Goal: Information Seeking & Learning: Learn about a topic

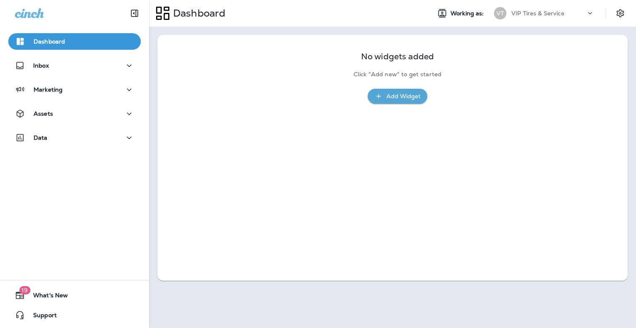
click at [311, 210] on div "No widgets added Click "Add new" to get started Add Widget" at bounding box center [392, 158] width 470 height 246
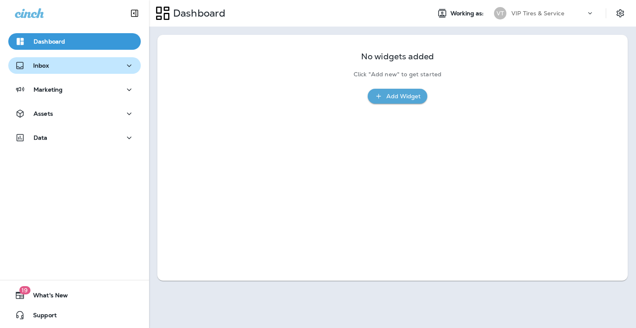
click at [80, 67] on div "Inbox" at bounding box center [74, 65] width 119 height 10
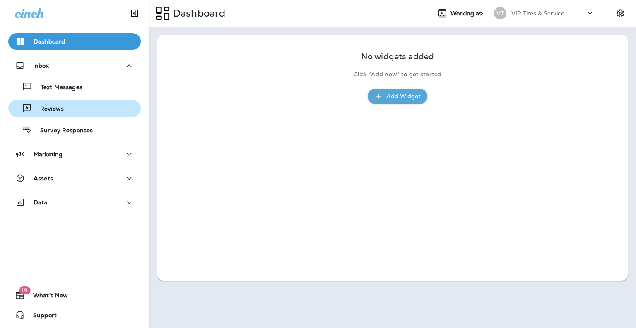
click at [84, 113] on div "Reviews" at bounding box center [75, 108] width 126 height 12
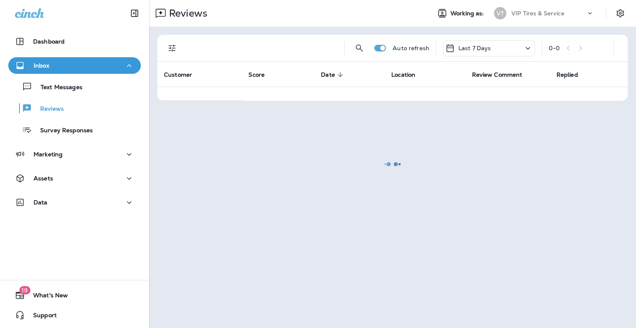
click at [169, 45] on div at bounding box center [392, 164] width 485 height 326
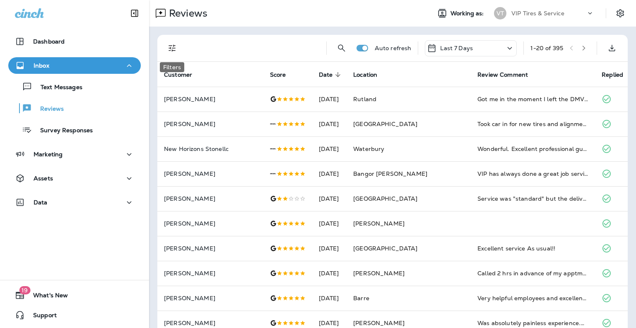
click at [171, 47] on icon "Filters" at bounding box center [172, 48] width 10 height 10
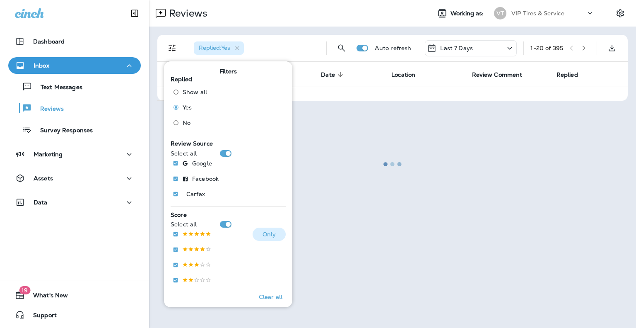
click at [265, 231] on p "Only" at bounding box center [270, 234] width 14 height 7
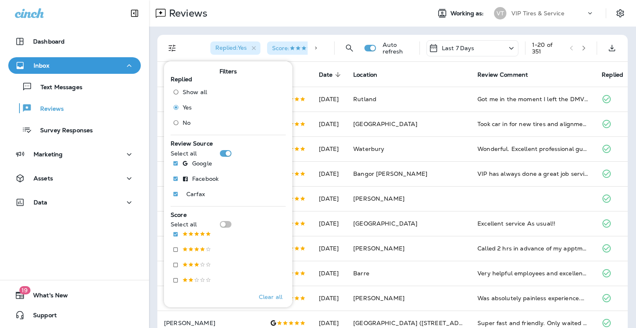
click at [190, 46] on div "Replied : Yes Score :" at bounding box center [257, 48] width 140 height 27
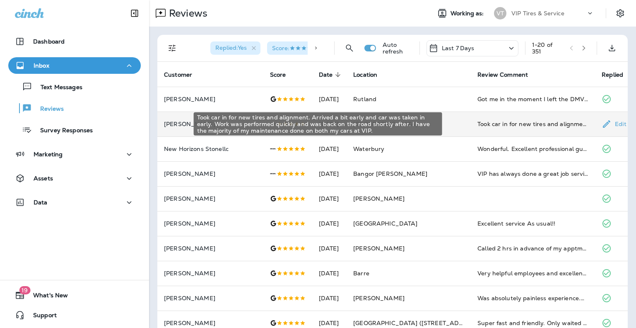
click at [482, 122] on div "Took car in for new tires and alignment. Arrived a bit early and car was taken …" at bounding box center [532, 124] width 111 height 8
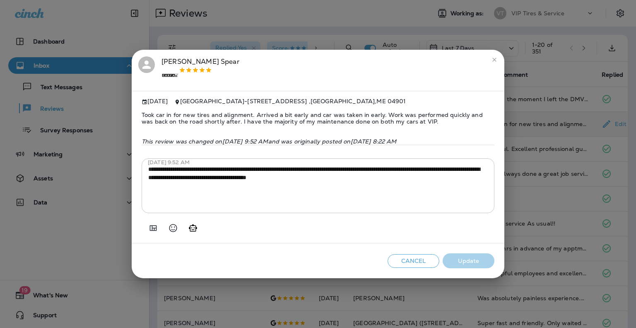
click at [335, 116] on span "Took car in for new tires and alignment. Arrived a bit early and car was taken …" at bounding box center [318, 118] width 353 height 27
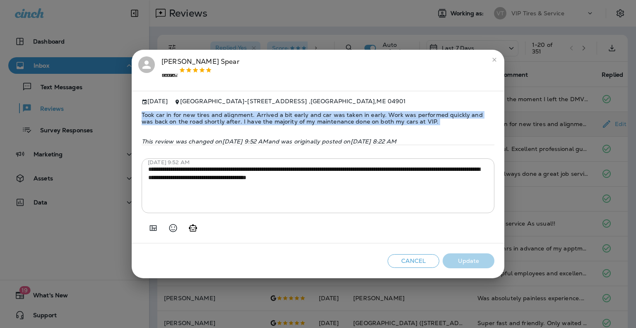
click at [335, 116] on span "Took car in for new tires and alignment. Arrived a bit early and car was taken …" at bounding box center [318, 118] width 353 height 27
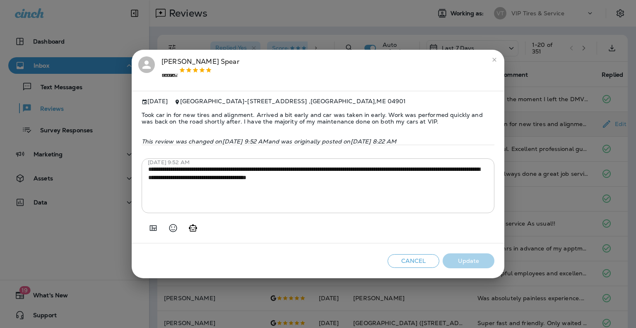
click at [518, 175] on div "**********" at bounding box center [318, 164] width 636 height 328
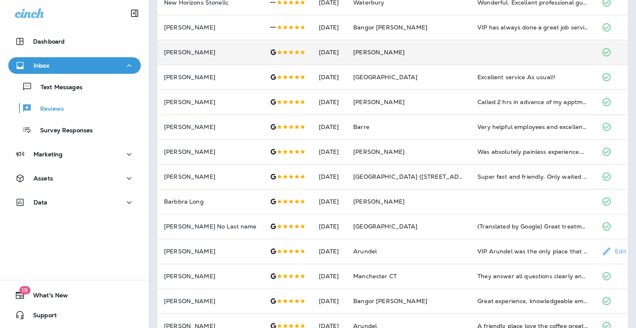
scroll to position [207, 0]
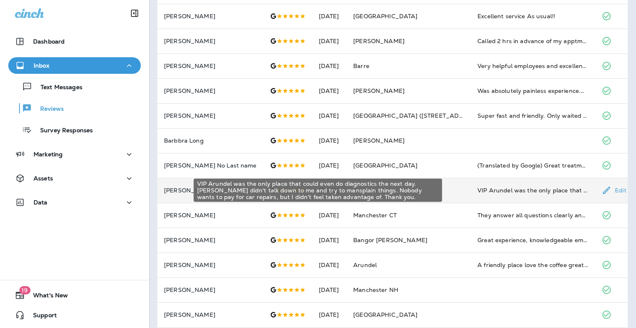
click at [477, 187] on div "VIP Arundel was the only place that could even do diagnostics the next day. [PE…" at bounding box center [532, 190] width 111 height 8
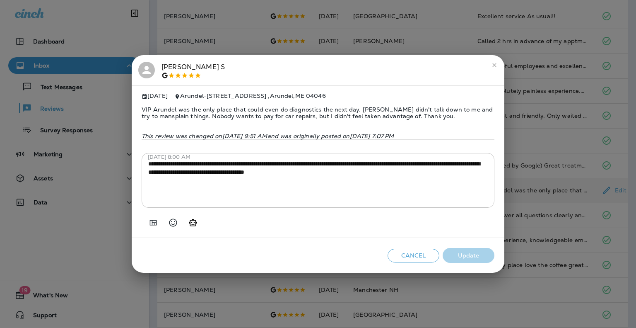
click at [229, 113] on span "VIP Arundel was the only place that could even do diagnostics the next day. [PE…" at bounding box center [318, 112] width 353 height 27
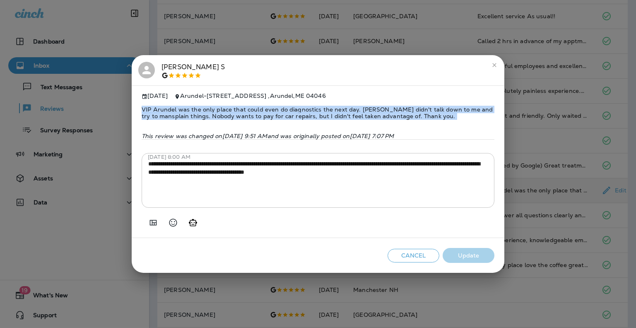
click at [229, 113] on span "VIP Arundel was the only place that could even do diagnostics the next day. [PE…" at bounding box center [318, 112] width 353 height 27
copy span "VIP Arundel was the only place that could even do diagnostics the next day. [PE…"
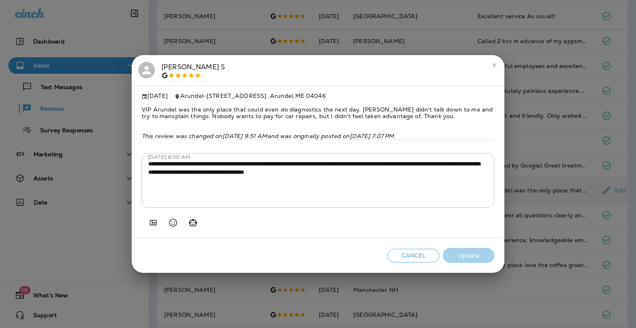
click at [265, 128] on div "VIP Arundel was the only place that could even do diagnostics the next day. [PE…" at bounding box center [318, 119] width 353 height 40
click at [587, 197] on div "**********" at bounding box center [318, 164] width 636 height 328
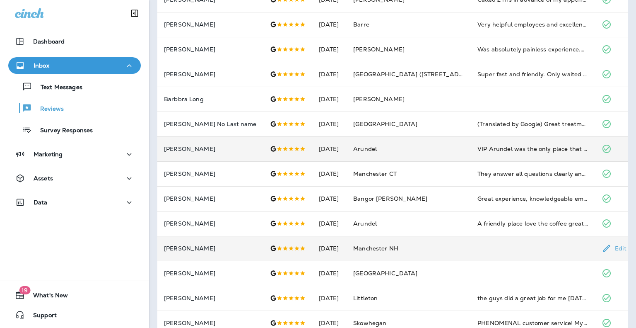
scroll to position [264, 0]
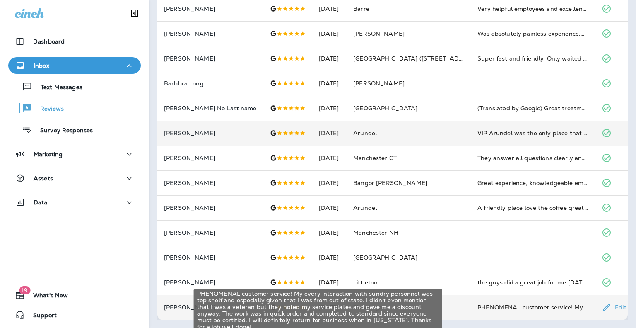
click at [484, 304] on div "PHENOMENAL customer service! My every interaction with sundry personnel was top…" at bounding box center [532, 307] width 111 height 8
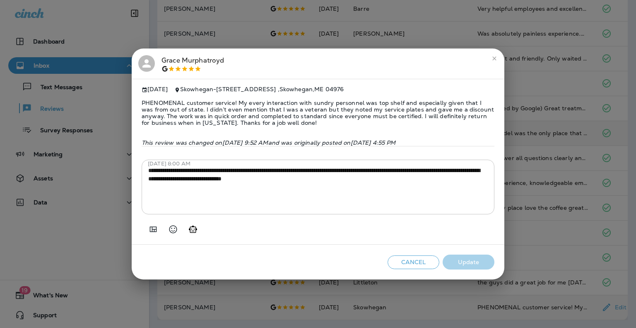
click at [267, 108] on span "PHENOMENAL customer service! My every interaction with sundry personnel was top…" at bounding box center [318, 113] width 353 height 40
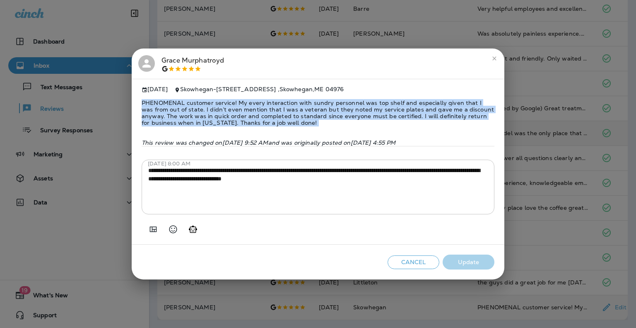
click at [267, 108] on span "PHENOMENAL customer service! My every interaction with sundry personnel was top…" at bounding box center [318, 113] width 353 height 40
copy span "PHENOMENAL customer service! My every interaction with sundry personnel was top…"
click at [272, 120] on span "PHENOMENAL customer service! My every interaction with sundry personnel was top…" at bounding box center [318, 113] width 353 height 40
drag, startPoint x: 265, startPoint y: 100, endPoint x: 391, endPoint y: 120, distance: 127.4
click at [391, 120] on span "PHENOMENAL customer service! My every interaction with sundry personnel was top…" at bounding box center [318, 113] width 353 height 40
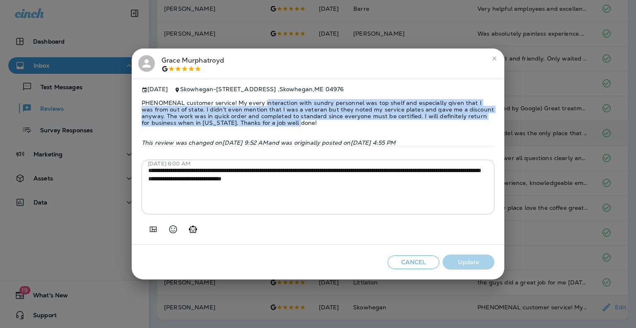
click at [391, 120] on span "PHENOMENAL customer service! My every interaction with sundry personnel was top…" at bounding box center [318, 113] width 353 height 40
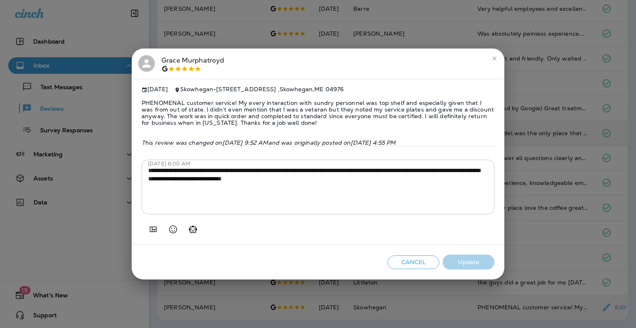
click at [329, 123] on span "PHENOMENAL customer service! My every interaction with sundry personnel was top…" at bounding box center [318, 113] width 353 height 40
click at [299, 118] on span "PHENOMENAL customer service! My every interaction with sundry personnel was top…" at bounding box center [318, 113] width 353 height 40
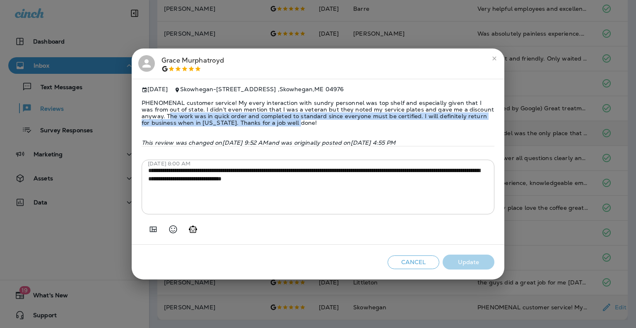
drag, startPoint x: 144, startPoint y: 112, endPoint x: 416, endPoint y: 120, distance: 271.7
click at [416, 120] on span "PHENOMENAL customer service! My every interaction with sundry personnel was top…" at bounding box center [318, 113] width 353 height 40
click at [414, 120] on span "PHENOMENAL customer service! My every interaction with sundry personnel was top…" at bounding box center [318, 113] width 353 height 40
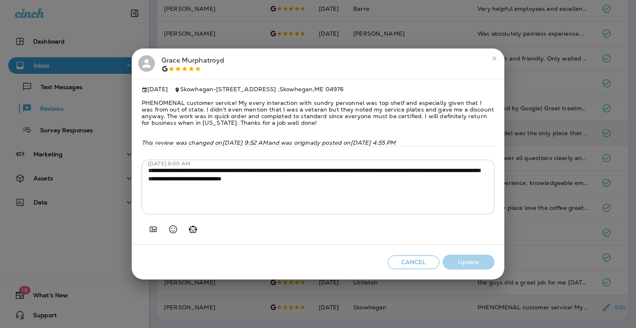
click at [565, 128] on div "**********" at bounding box center [318, 164] width 636 height 328
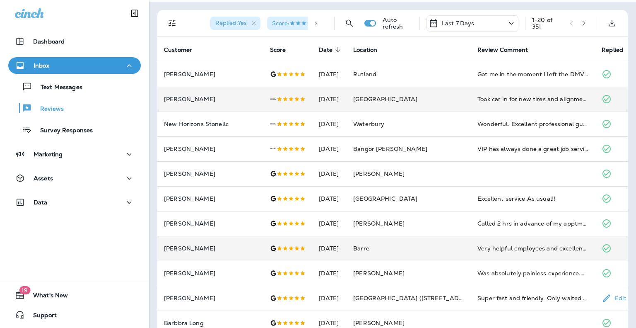
scroll to position [0, 0]
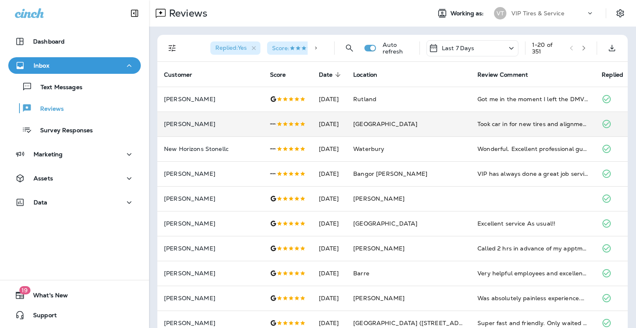
click at [581, 48] on icon "button" at bounding box center [584, 48] width 6 height 6
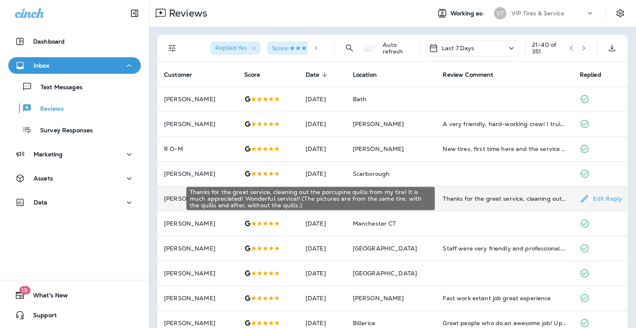
click at [465, 198] on div "Thanks for the great service, cleaning out the porcupine quills from my tire! I…" at bounding box center [504, 198] width 123 height 8
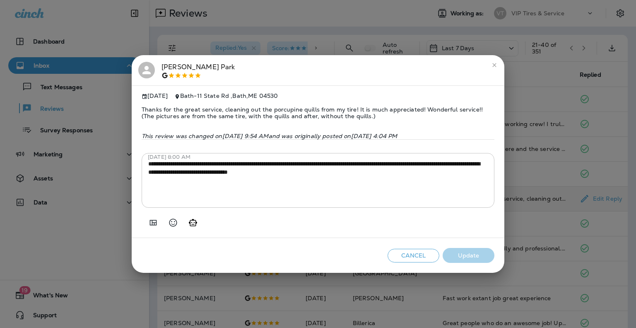
click at [243, 114] on span "Thanks for the great service, cleaning out the porcupine quills from my tire! I…" at bounding box center [318, 112] width 353 height 27
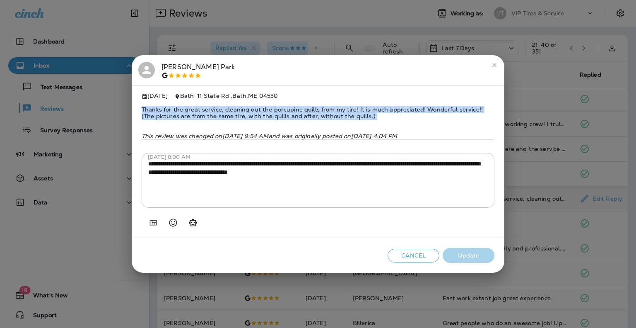
click at [243, 114] on span "Thanks for the great service, cleaning out the porcupine quills from my tire! I…" at bounding box center [318, 112] width 353 height 27
click at [371, 116] on span "Thanks for the great service, cleaning out the porcupine quills from my tire! I…" at bounding box center [318, 112] width 353 height 27
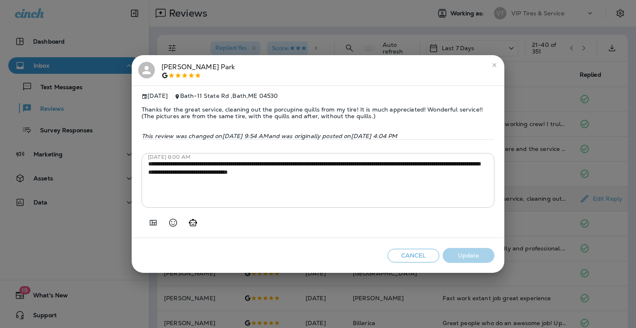
click at [564, 161] on div "**********" at bounding box center [318, 164] width 636 height 328
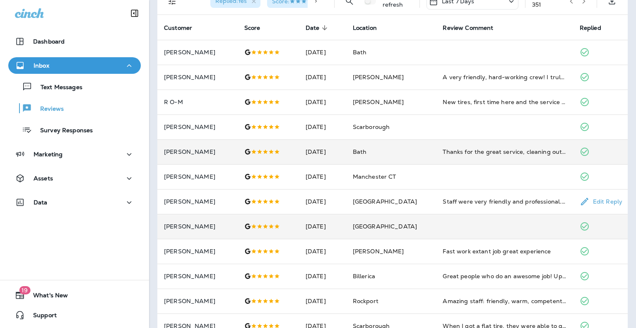
scroll to position [124, 0]
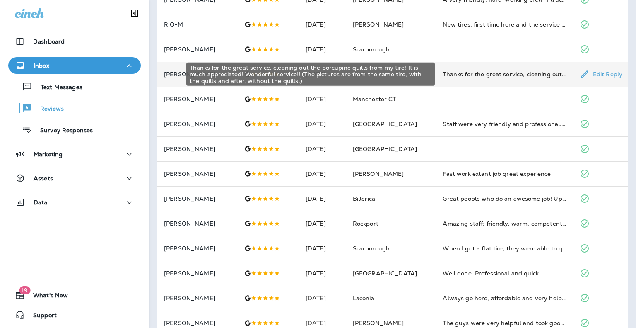
click at [484, 72] on div "Thanks for the great service, cleaning out the porcupine quills from my tire! I…" at bounding box center [504, 74] width 123 height 8
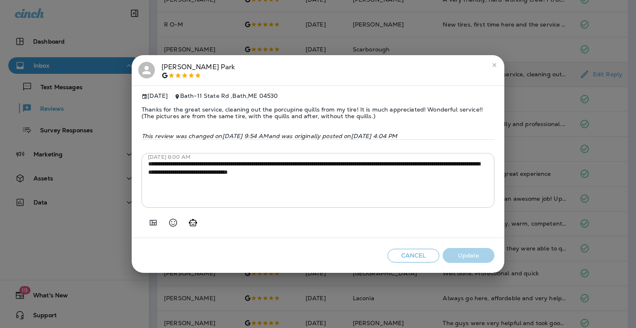
click at [553, 109] on div "**********" at bounding box center [318, 164] width 636 height 328
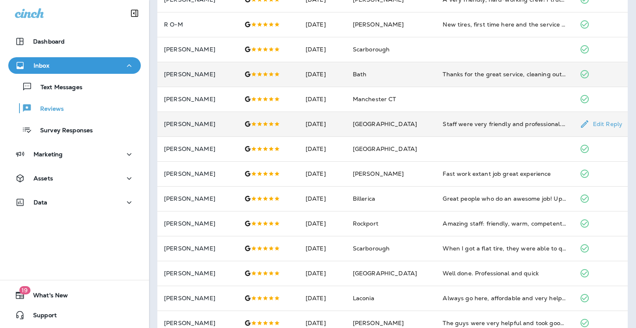
scroll to position [207, 0]
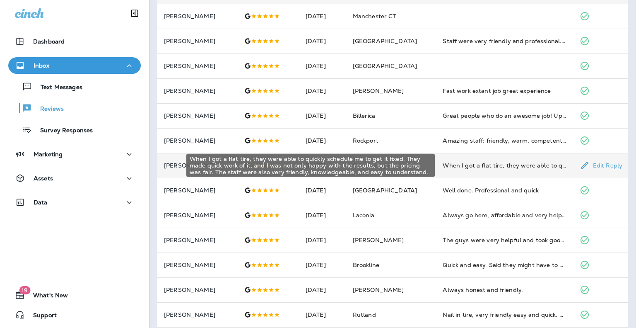
click at [493, 163] on div "When I got a flat tire, they were able to quickly schedule me to get it fixed. …" at bounding box center [504, 165] width 123 height 8
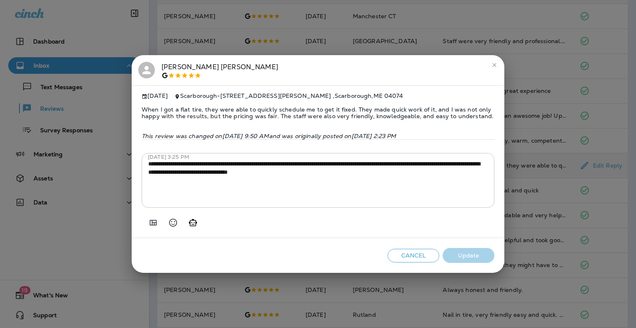
click at [528, 128] on div "**********" at bounding box center [318, 164] width 636 height 328
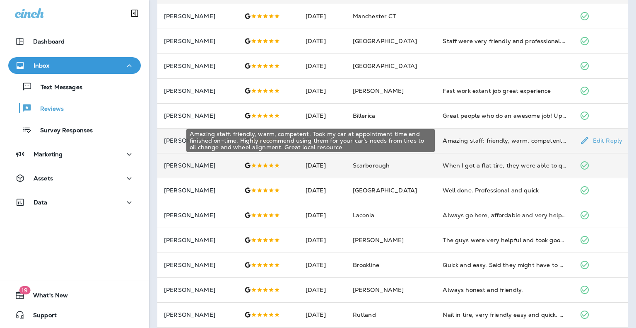
click at [487, 138] on div "Amazing staff: friendly, warm, competent. Took my car at appointment time and f…" at bounding box center [504, 140] width 123 height 8
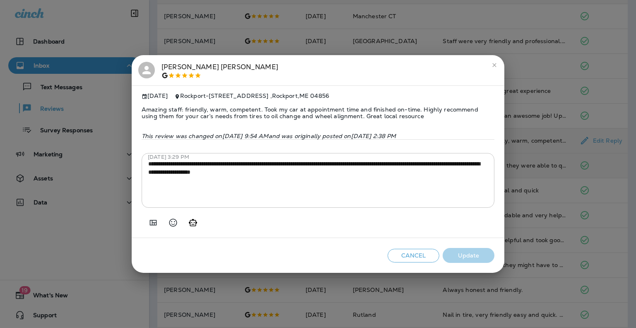
click at [369, 103] on span "Amazing staff: friendly, warm, competent. Took my car at appointment time and f…" at bounding box center [318, 112] width 353 height 27
click at [369, 105] on span "Amazing staff: friendly, warm, competent. Took my car at appointment time and f…" at bounding box center [318, 112] width 353 height 27
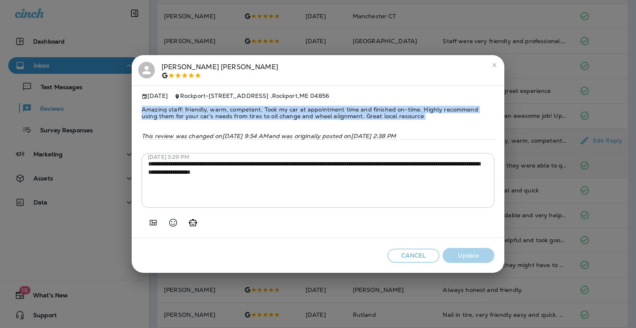
click at [369, 105] on span "Amazing staff: friendly, warm, competent. Took my car at appointment time and f…" at bounding box center [318, 112] width 353 height 27
copy span "Amazing staff: friendly, warm, competent. Took my car at appointment time and f…"
click at [527, 152] on div "**********" at bounding box center [318, 164] width 636 height 328
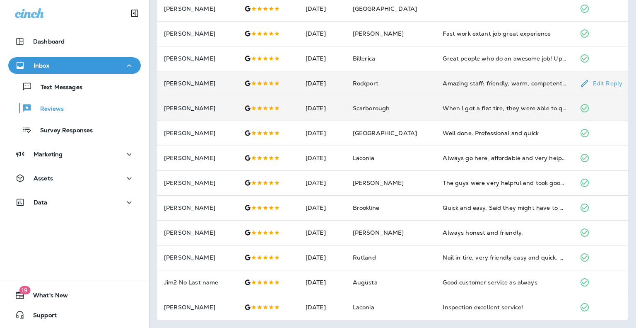
scroll to position [0, 0]
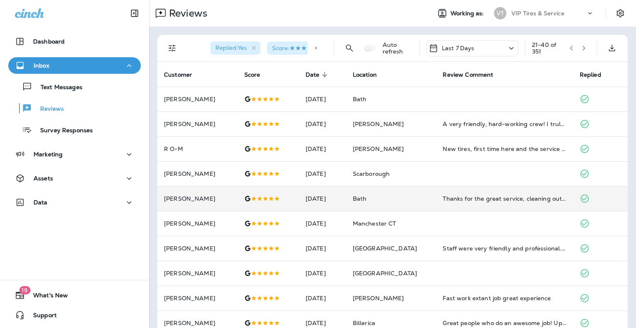
click at [581, 50] on icon "button" at bounding box center [584, 48] width 6 height 6
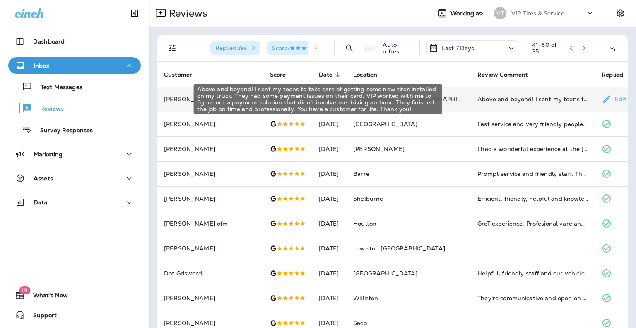
click at [477, 100] on div "Above and beyond! I sent my teens to take care of getting some new tires instal…" at bounding box center [532, 99] width 111 height 8
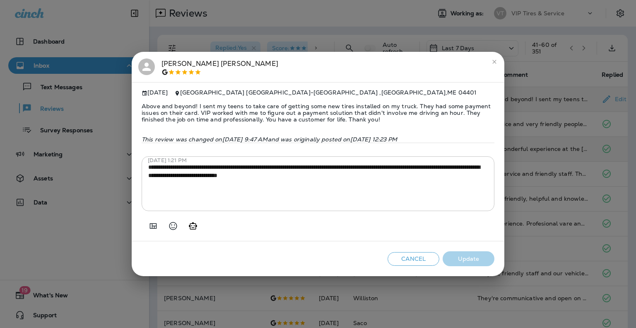
click at [534, 142] on div "**********" at bounding box center [318, 164] width 636 height 328
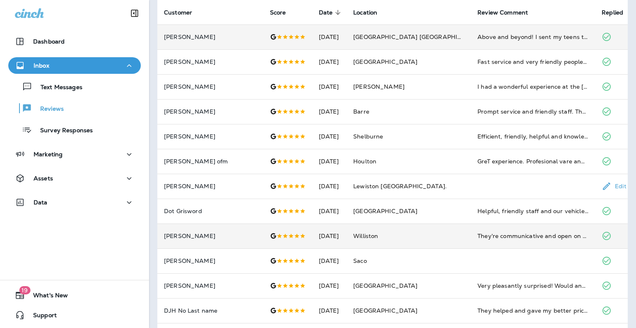
scroll to position [41, 0]
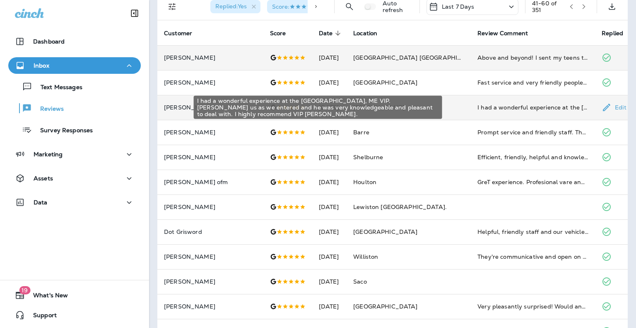
click at [477, 111] on div "I had a wonderful experience at the [GEOGRAPHIC_DATA], ME VIP. [PERSON_NAME] us…" at bounding box center [532, 107] width 111 height 8
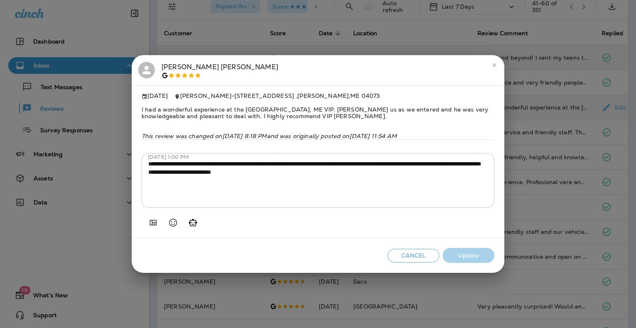
click at [286, 106] on span "I had a wonderful experience at the [GEOGRAPHIC_DATA], ME VIP. [PERSON_NAME] us…" at bounding box center [318, 112] width 353 height 27
click at [283, 104] on span "I had a wonderful experience at the [GEOGRAPHIC_DATA], ME VIP. [PERSON_NAME] us…" at bounding box center [318, 112] width 353 height 27
click at [295, 112] on span "I had a wonderful experience at the [GEOGRAPHIC_DATA], ME VIP. [PERSON_NAME] us…" at bounding box center [318, 112] width 353 height 27
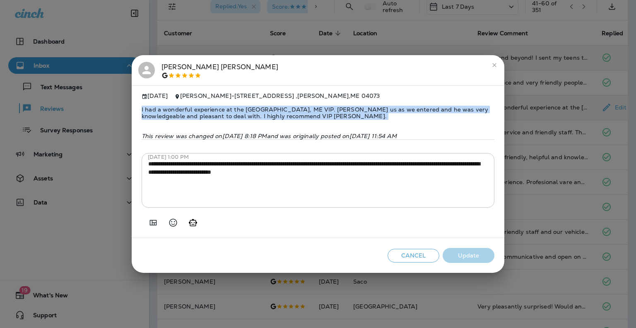
click at [295, 112] on span "I had a wonderful experience at the [GEOGRAPHIC_DATA], ME VIP. [PERSON_NAME] us…" at bounding box center [318, 112] width 353 height 27
click at [308, 115] on span "I had a wonderful experience at the [GEOGRAPHIC_DATA], ME VIP. [PERSON_NAME] us…" at bounding box center [318, 112] width 353 height 27
drag, startPoint x: 274, startPoint y: 112, endPoint x: 138, endPoint y: 107, distance: 136.3
click at [138, 107] on div "**********" at bounding box center [318, 161] width 373 height 152
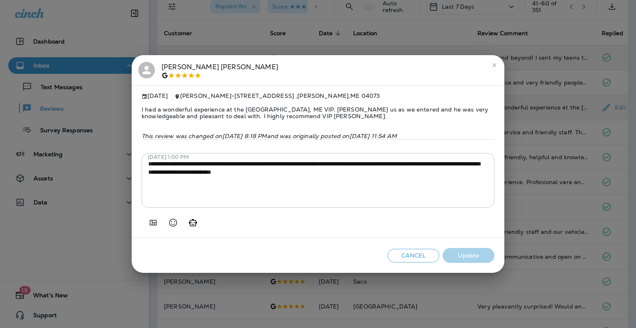
click at [522, 139] on div "**********" at bounding box center [318, 164] width 636 height 328
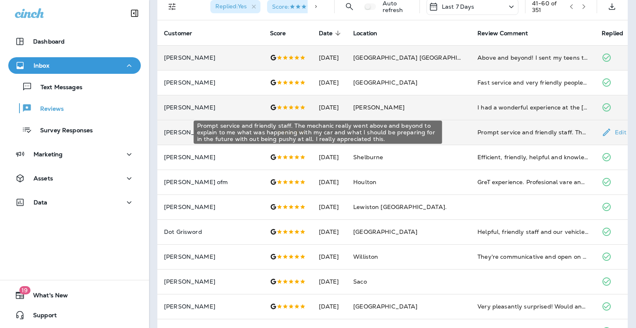
click at [487, 132] on div "Prompt service and friendly staff. The mechanic really went above and beyond to…" at bounding box center [532, 132] width 111 height 8
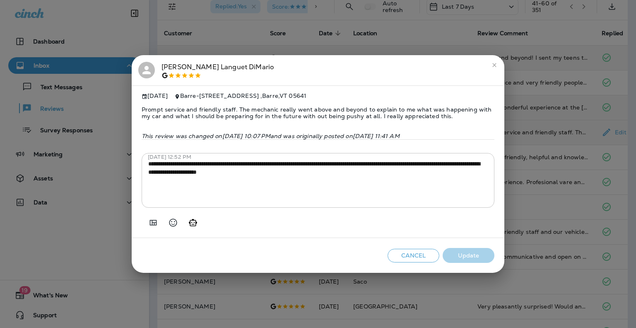
click at [339, 113] on span "Prompt service and friendly staff. The mechanic really went above and beyond to…" at bounding box center [318, 112] width 353 height 27
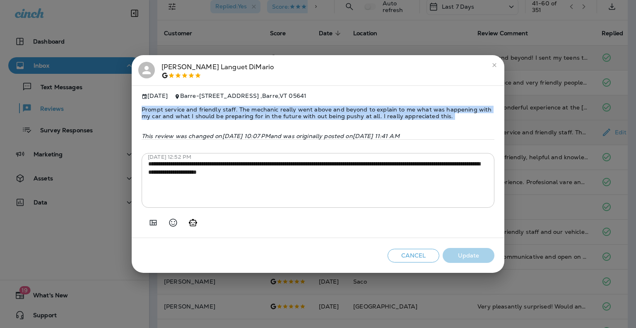
click at [339, 113] on span "Prompt service and friendly staff. The mechanic really went above and beyond to…" at bounding box center [318, 112] width 353 height 27
copy span "Prompt service and friendly staff. The mechanic really went above and beyond to…"
click at [232, 118] on span "Prompt service and friendly staff. The mechanic really went above and beyond to…" at bounding box center [318, 112] width 353 height 27
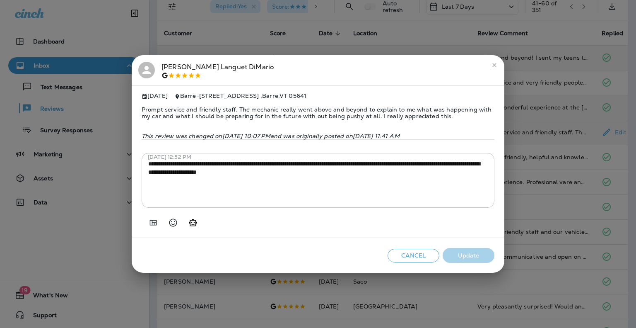
click at [325, 71] on div "[PERSON_NAME]" at bounding box center [317, 70] width 359 height 17
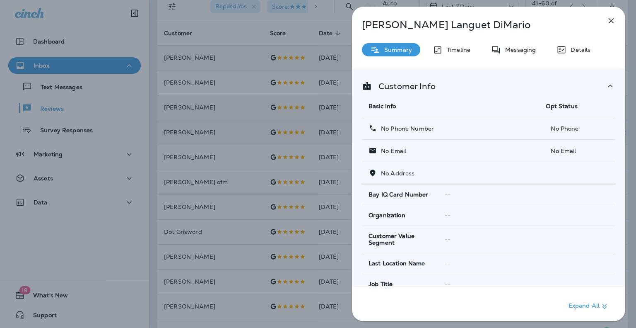
click at [295, 137] on div "[PERSON_NAME] Summary Timeline Messaging Details Customer Info Basic Info Opt S…" at bounding box center [318, 164] width 636 height 328
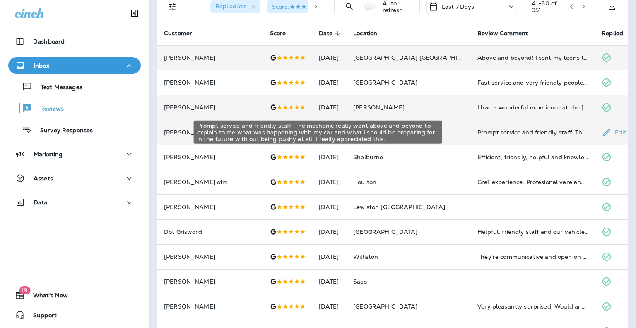
click at [489, 135] on div "Prompt service and friendly staff. The mechanic really went above and beyond to…" at bounding box center [532, 132] width 111 height 8
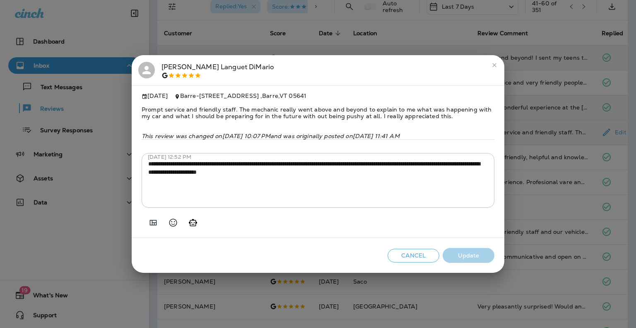
click at [299, 106] on span "Prompt service and friendly staff. The mechanic really went above and beyond to…" at bounding box center [318, 112] width 353 height 27
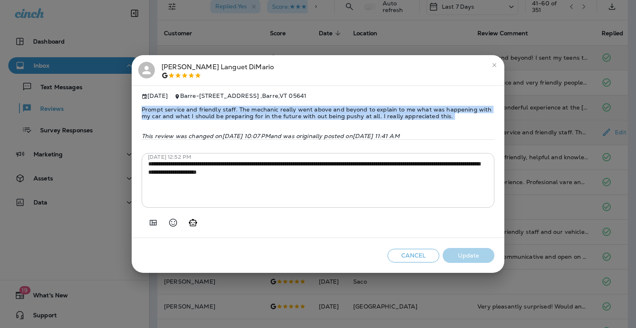
click at [299, 106] on span "Prompt service and friendly staff. The mechanic really went above and beyond to…" at bounding box center [318, 112] width 353 height 27
copy span "Prompt service and friendly staff. The mechanic really went above and beyond to…"
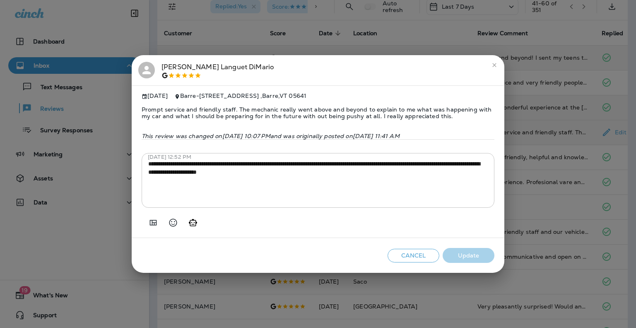
click at [592, 209] on div "**********" at bounding box center [318, 164] width 636 height 328
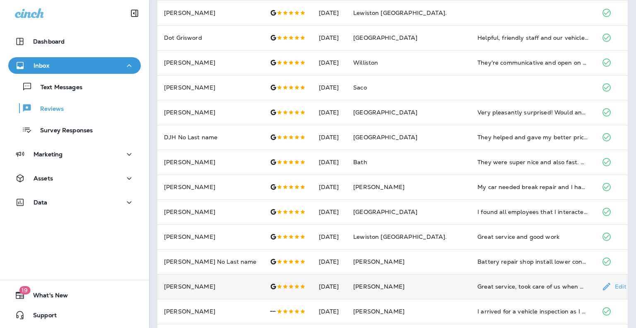
scroll to position [264, 0]
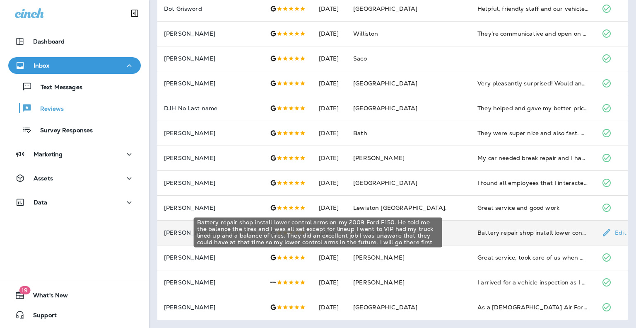
click at [477, 232] on div "Battery repair shop install lower control arms on my 2009 Ford F150. He told me…" at bounding box center [532, 232] width 111 height 8
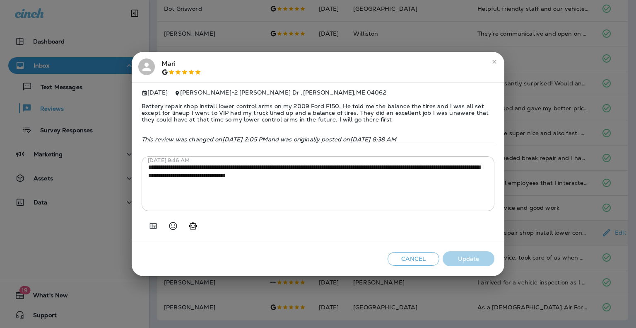
click at [499, 208] on div "**********" at bounding box center [318, 161] width 373 height 159
click at [537, 248] on div "**********" at bounding box center [318, 164] width 636 height 328
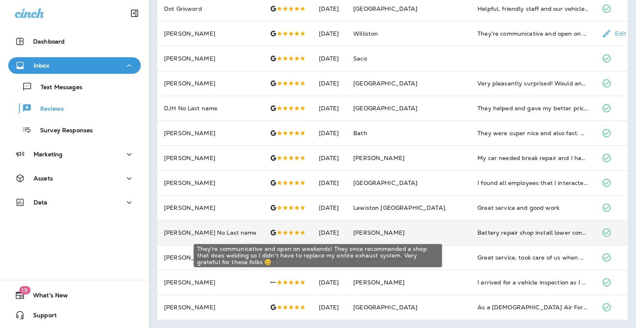
scroll to position [0, 0]
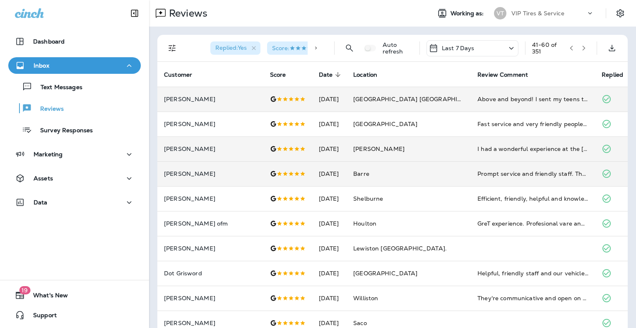
click at [581, 48] on icon "button" at bounding box center [584, 48] width 6 height 6
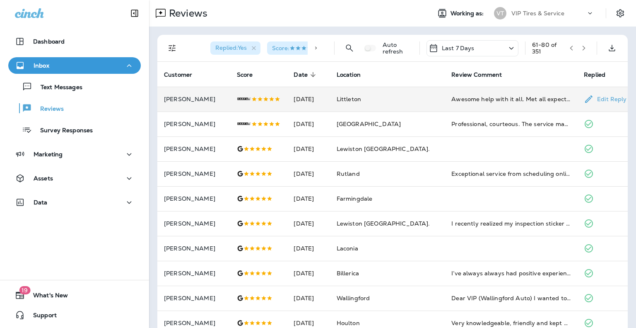
click at [482, 99] on div "Awesome help with it all. Met all expectations" at bounding box center [510, 99] width 119 height 8
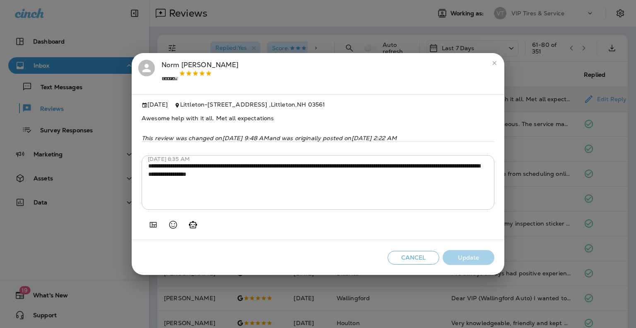
click at [566, 195] on div "**********" at bounding box center [318, 164] width 636 height 328
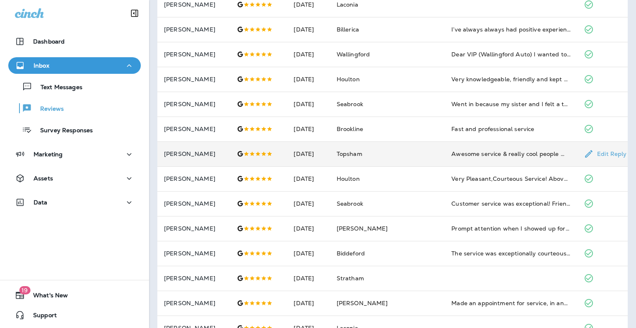
scroll to position [248, 0]
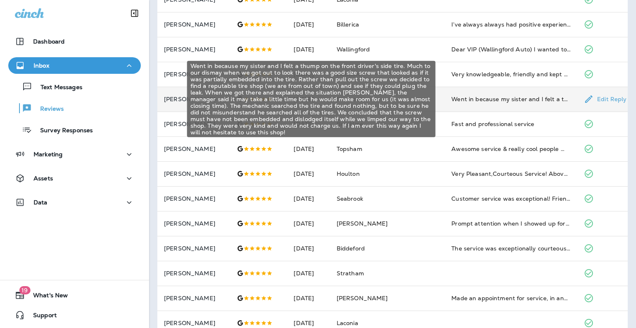
click at [477, 101] on div "Went in because my sister and I felt a thump on the front driver's side tire. M…" at bounding box center [510, 99] width 119 height 8
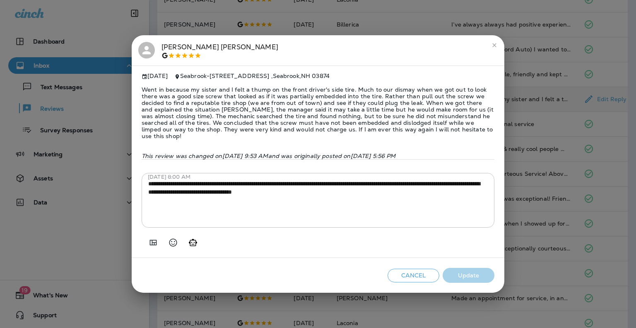
click at [263, 110] on span "Went in because my sister and I felt a thump on the front driver's side tire. M…" at bounding box center [318, 113] width 353 height 66
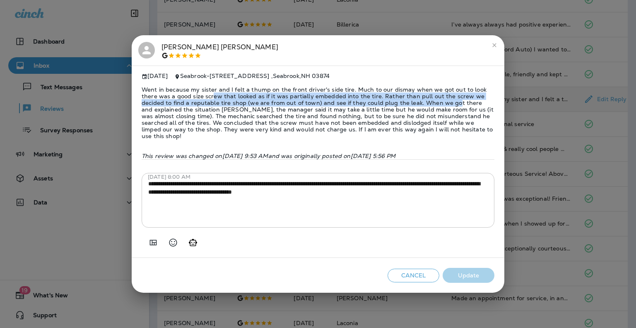
drag, startPoint x: 195, startPoint y: 94, endPoint x: 422, endPoint y: 102, distance: 227.1
click at [421, 102] on span "Went in because my sister and I felt a thump on the front driver's side tire. M…" at bounding box center [318, 113] width 353 height 66
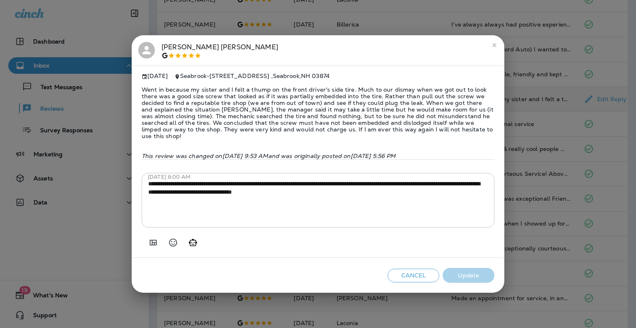
click at [449, 101] on span "Went in because my sister and I felt a thump on the front driver's side tire. M…" at bounding box center [318, 113] width 353 height 66
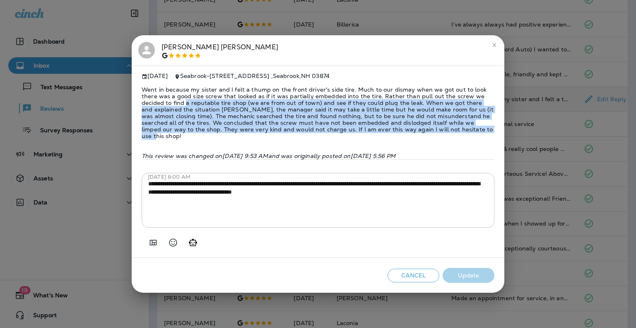
drag, startPoint x: 154, startPoint y: 104, endPoint x: 412, endPoint y: 126, distance: 259.4
click at [412, 126] on span "Went in because my sister and I felt a thump on the front driver's side tire. M…" at bounding box center [318, 113] width 353 height 66
click at [269, 115] on span "Went in because my sister and I felt a thump on the front driver's side tire. M…" at bounding box center [318, 113] width 353 height 66
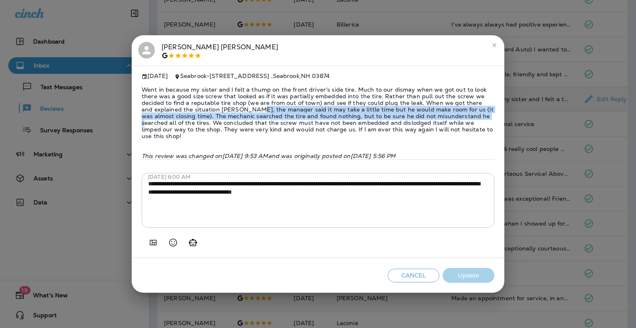
drag, startPoint x: 201, startPoint y: 111, endPoint x: 429, endPoint y: 117, distance: 227.8
click at [429, 117] on span "Went in because my sister and I felt a thump on the front driver's side tire. M…" at bounding box center [318, 113] width 353 height 66
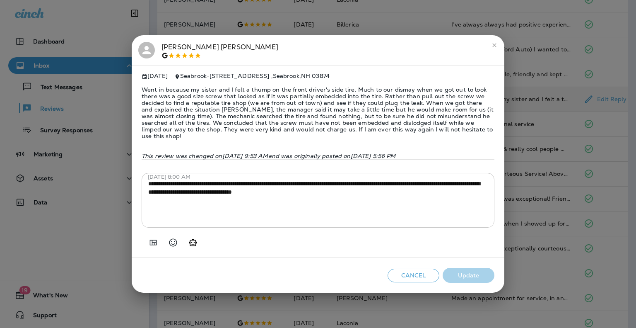
click at [404, 137] on span "Went in because my sister and I felt a thump on the front driver's side tire. M…" at bounding box center [318, 113] width 353 height 66
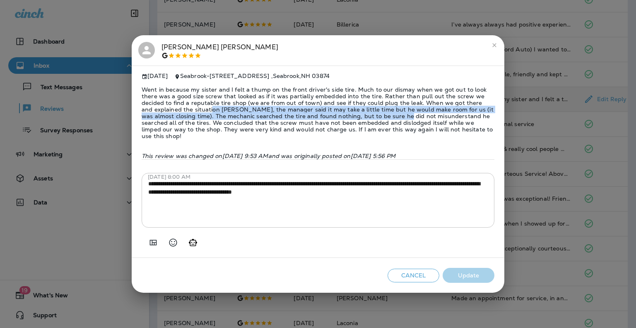
drag, startPoint x: 160, startPoint y: 112, endPoint x: 345, endPoint y: 118, distance: 184.8
click at [345, 118] on span "Went in because my sister and I felt a thump on the front driver's side tire. M…" at bounding box center [318, 113] width 353 height 66
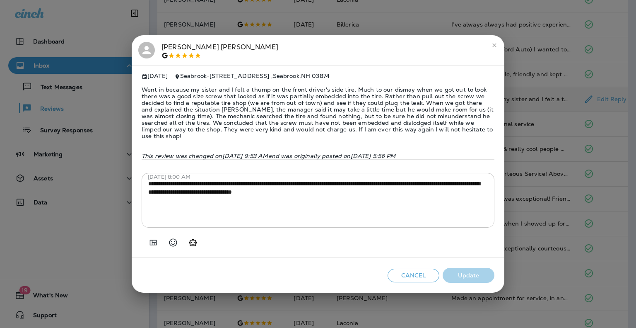
click at [343, 120] on span "Went in because my sister and I felt a thump on the front driver's side tire. M…" at bounding box center [318, 113] width 353 height 66
click at [331, 117] on span "Went in because my sister and I felt a thump on the front driver's side tire. M…" at bounding box center [318, 113] width 353 height 66
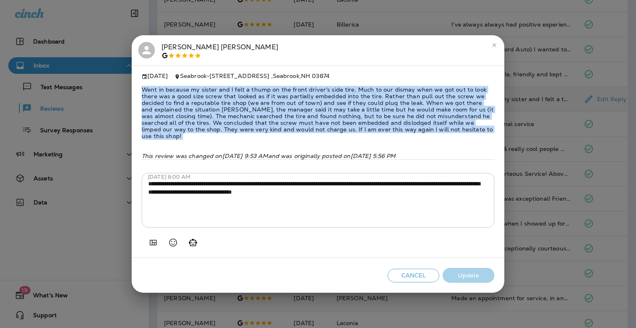
click at [331, 117] on span "Went in because my sister and I felt a thump on the front driver's side tire. M…" at bounding box center [318, 113] width 353 height 66
click at [306, 115] on span "Went in because my sister and I felt a thump on the front driver's side tire. M…" at bounding box center [318, 113] width 353 height 66
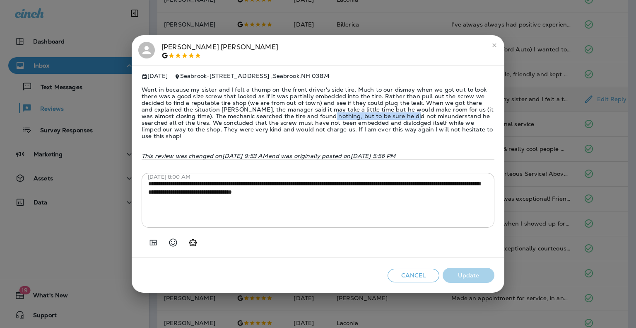
drag, startPoint x: 272, startPoint y: 116, endPoint x: 354, endPoint y: 118, distance: 82.0
click at [354, 118] on span "Went in because my sister and I felt a thump on the front driver's side tire. M…" at bounding box center [318, 113] width 353 height 66
click at [262, 130] on span "Went in because my sister and I felt a thump on the front driver's side tire. M…" at bounding box center [318, 113] width 353 height 66
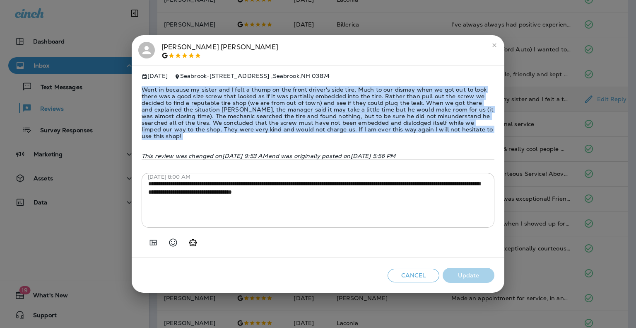
click at [262, 130] on span "Went in because my sister and I felt a thump on the front driver's side tire. M…" at bounding box center [318, 113] width 353 height 66
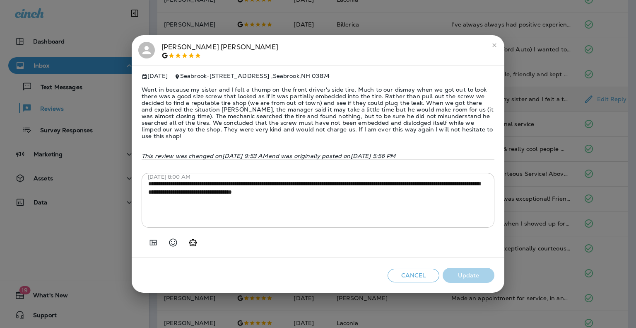
click at [554, 159] on div "[PERSON_NAME] [DATE] Seabrook - [STREET_ADDRESS] Went in because my sister and …" at bounding box center [318, 164] width 636 height 328
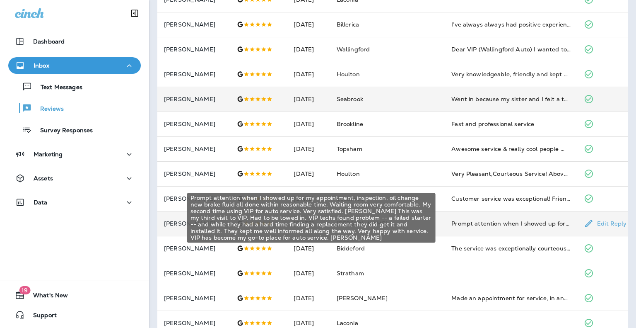
scroll to position [264, 0]
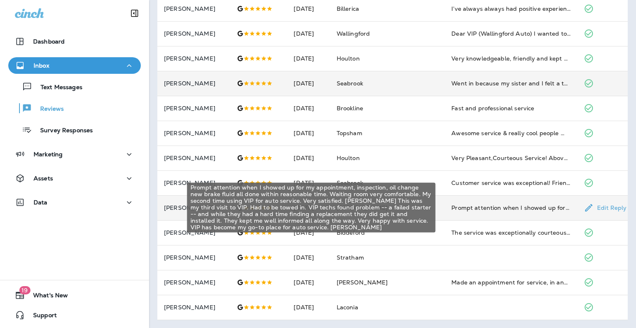
click at [487, 209] on div "Prompt attention when I showed up for my appointment, inspection, oil change ne…" at bounding box center [510, 207] width 119 height 8
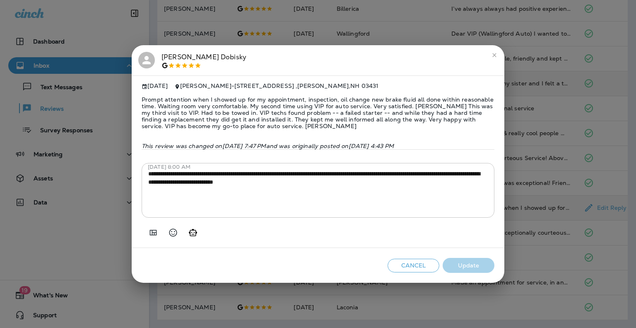
click at [225, 117] on span "Prompt attention when I showed up for my appointment, inspection, oil change ne…" at bounding box center [318, 112] width 353 height 46
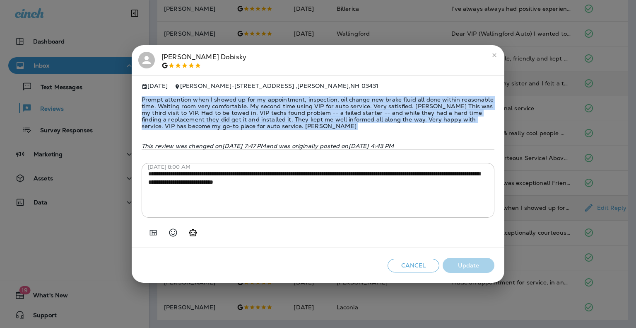
click at [225, 117] on span "Prompt attention when I showed up for my appointment, inspection, oil change ne…" at bounding box center [318, 112] width 353 height 46
copy span "Prompt attention when I showed up for my appointment, inspection, oil change ne…"
click at [232, 129] on span "Prompt attention when I showed up for my appointment, inspection, oil change ne…" at bounding box center [318, 112] width 353 height 46
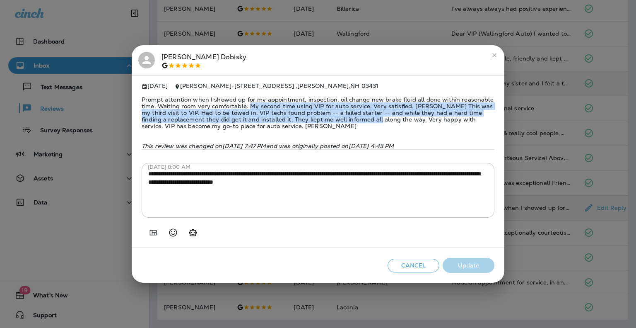
drag, startPoint x: 249, startPoint y: 101, endPoint x: 350, endPoint y: 115, distance: 101.5
click at [350, 115] on span "Prompt attention when I showed up for my appointment, inspection, oil change ne…" at bounding box center [318, 112] width 353 height 46
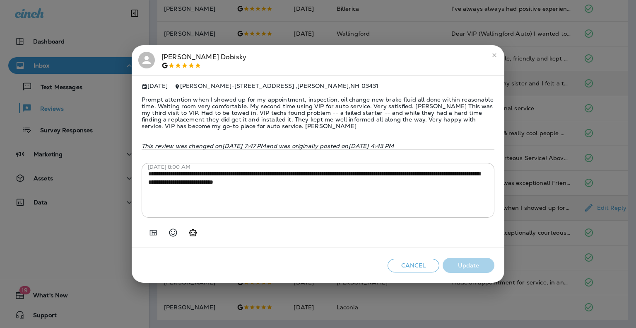
click at [347, 122] on span "Prompt attention when I showed up for my appointment, inspection, oil change ne…" at bounding box center [318, 112] width 353 height 46
click at [345, 124] on span "Prompt attention when I showed up for my appointment, inspection, oil change ne…" at bounding box center [318, 112] width 353 height 46
click at [563, 165] on div "**********" at bounding box center [318, 164] width 636 height 328
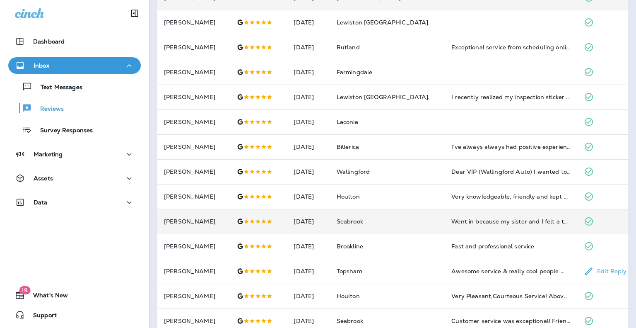
scroll to position [0, 0]
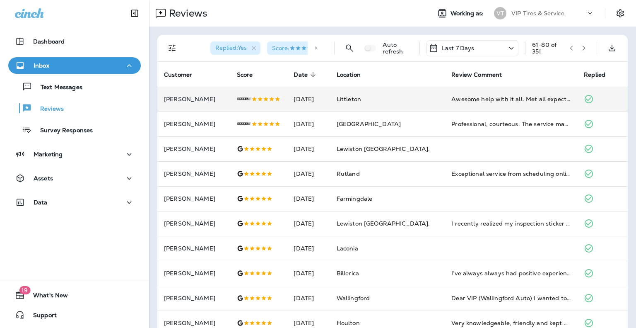
click at [578, 52] on button "button" at bounding box center [584, 48] width 12 height 12
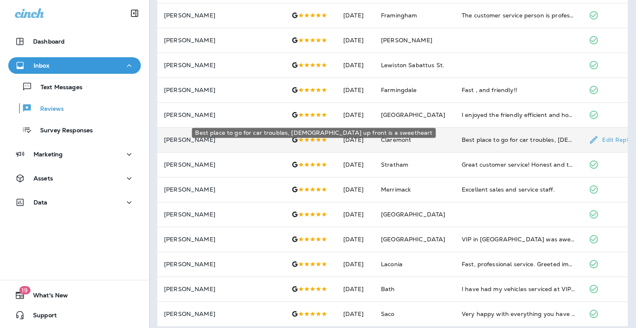
scroll to position [264, 0]
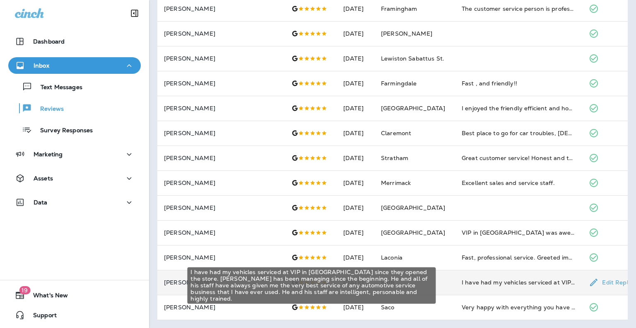
click at [487, 280] on div "I have had my vehicles serviced at VIP in [GEOGRAPHIC_DATA] since they opened t…" at bounding box center [519, 282] width 114 height 8
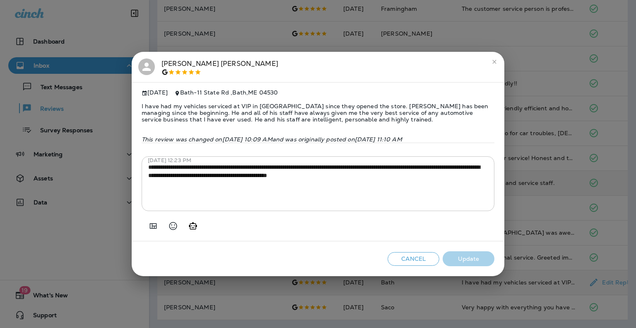
click at [521, 172] on div "**********" at bounding box center [318, 164] width 636 height 328
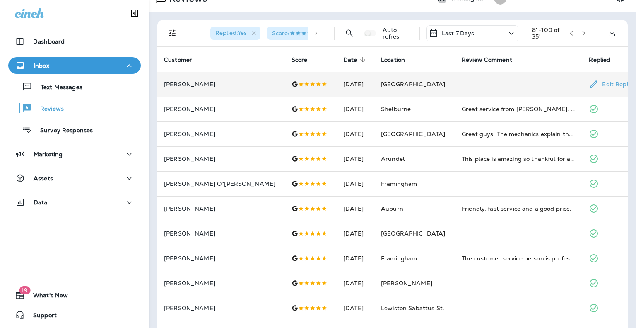
scroll to position [0, 0]
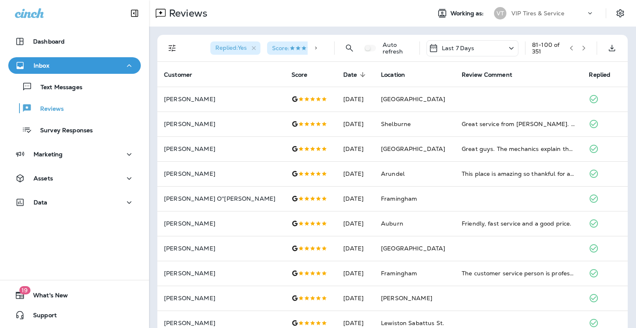
click at [581, 47] on icon "button" at bounding box center [584, 48] width 6 height 6
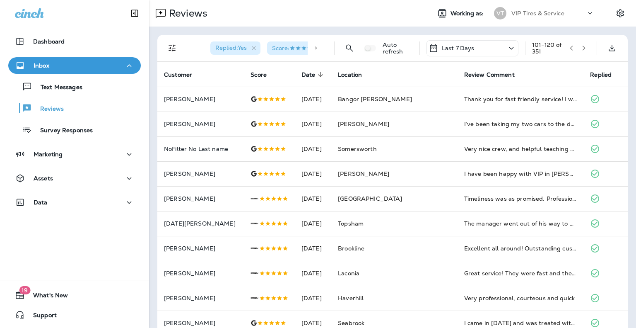
click at [578, 51] on button "button" at bounding box center [584, 48] width 12 height 12
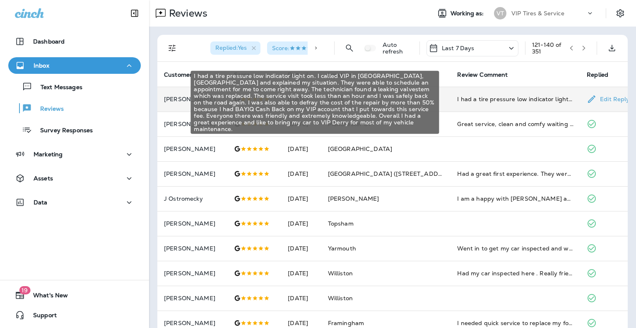
click at [507, 99] on div "I had a tire pressure low indicator light on. I called VIP in [GEOGRAPHIC_DATA]…" at bounding box center [515, 99] width 116 height 8
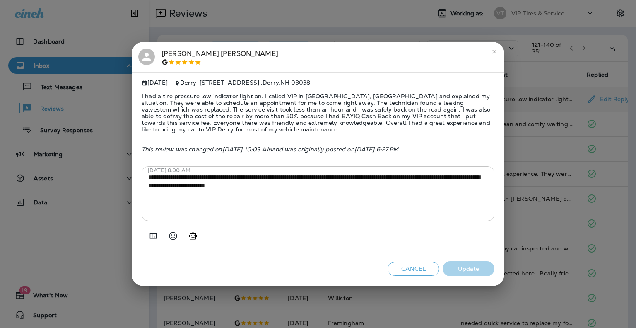
click at [524, 135] on div "[PERSON_NAME] [DATE] Derry - [STREET_ADDRESS] I had a tire pressure low indicat…" at bounding box center [318, 164] width 636 height 328
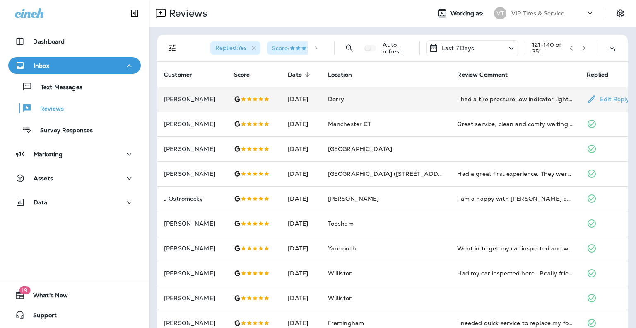
click at [493, 104] on td "I had a tire pressure low indicator light on. I called VIP in [GEOGRAPHIC_DATA]…" at bounding box center [516, 99] width 130 height 25
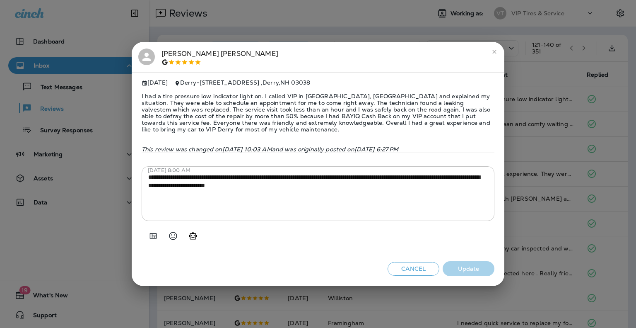
click at [417, 111] on span "I had a tire pressure low indicator light on. I called VIP in [GEOGRAPHIC_DATA]…" at bounding box center [318, 112] width 353 height 53
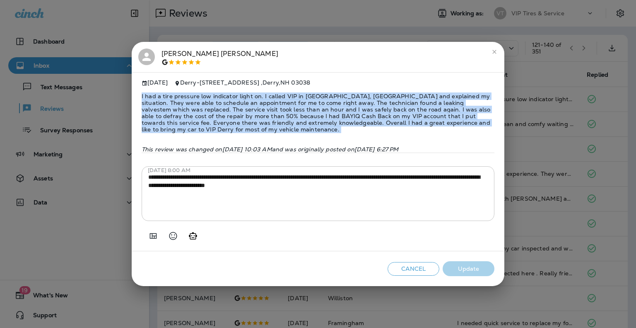
click at [417, 111] on span "I had a tire pressure low indicator light on. I called VIP in [GEOGRAPHIC_DATA]…" at bounding box center [318, 112] width 353 height 53
copy span "I had a tire pressure low indicator light on. I called VIP in [GEOGRAPHIC_DATA]…"
click at [411, 127] on span "I had a tire pressure low indicator light on. I called VIP in [GEOGRAPHIC_DATA]…" at bounding box center [318, 112] width 353 height 53
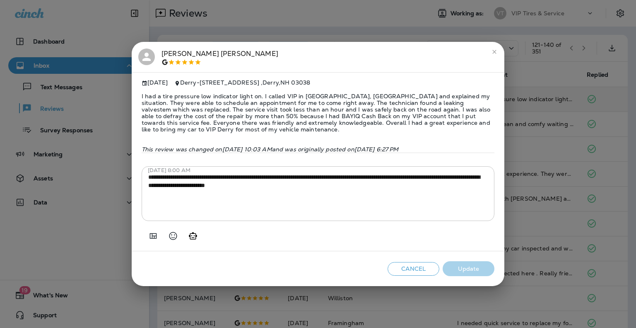
click at [524, 106] on div "[PERSON_NAME] [DATE] Derry - [STREET_ADDRESS] I had a tire pressure low indicat…" at bounding box center [318, 164] width 636 height 328
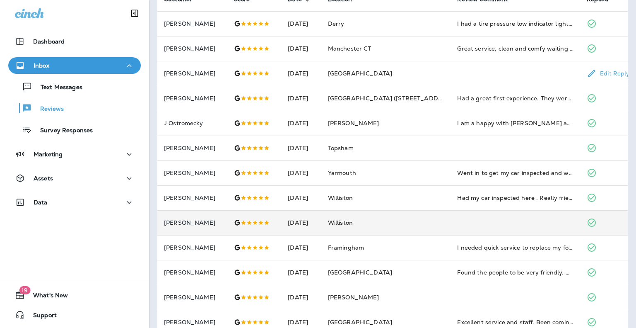
scroll to position [124, 0]
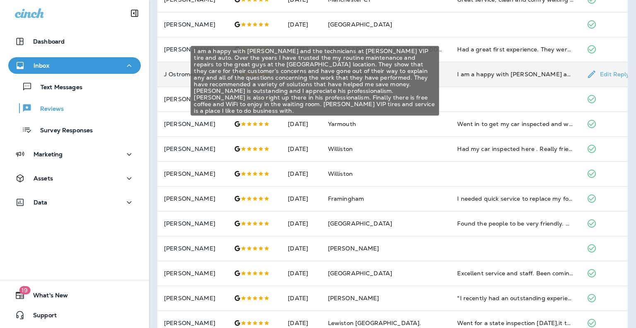
click at [493, 73] on div "I am a happy with [PERSON_NAME] and the technicians at [PERSON_NAME] VIP tire a…" at bounding box center [515, 74] width 116 height 8
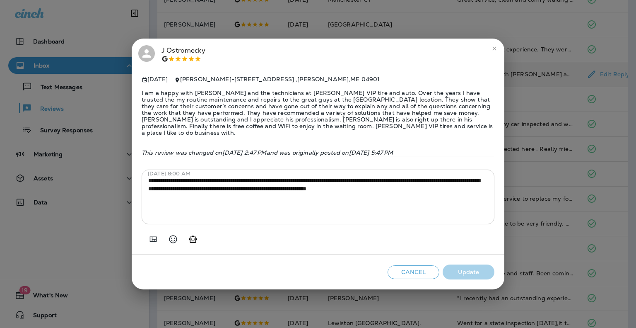
click at [380, 119] on span "I am a happy with [PERSON_NAME] and the technicians at [PERSON_NAME] VIP tire a…" at bounding box center [318, 113] width 353 height 60
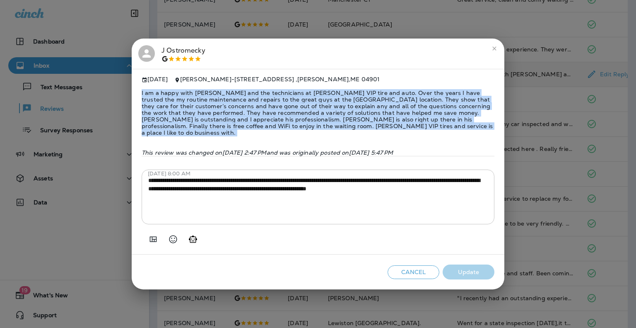
click at [380, 119] on span "I am a happy with [PERSON_NAME] and the technicians at [PERSON_NAME] VIP tire a…" at bounding box center [318, 113] width 353 height 60
copy span "I am a happy with [PERSON_NAME] and the technicians at [PERSON_NAME] VIP tire a…"
click at [379, 134] on span "I am a happy with [PERSON_NAME] and the technicians at [PERSON_NAME] VIP tire a…" at bounding box center [318, 113] width 353 height 60
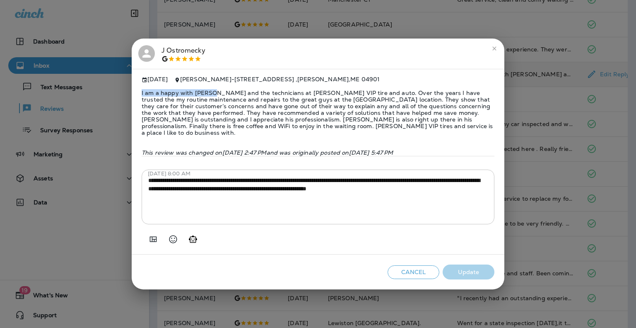
drag, startPoint x: 142, startPoint y: 93, endPoint x: 210, endPoint y: 93, distance: 67.9
click at [210, 93] on span "I am a happy with [PERSON_NAME] and the technicians at [PERSON_NAME] VIP tire a…" at bounding box center [318, 113] width 353 height 60
click at [206, 113] on span "I am a happy with [PERSON_NAME] and the technicians at [PERSON_NAME] VIP tire a…" at bounding box center [318, 113] width 353 height 60
drag, startPoint x: 277, startPoint y: 91, endPoint x: 242, endPoint y: 109, distance: 39.6
click at [242, 109] on span "I am a happy with [PERSON_NAME] and the technicians at [PERSON_NAME] VIP tire a…" at bounding box center [318, 113] width 353 height 60
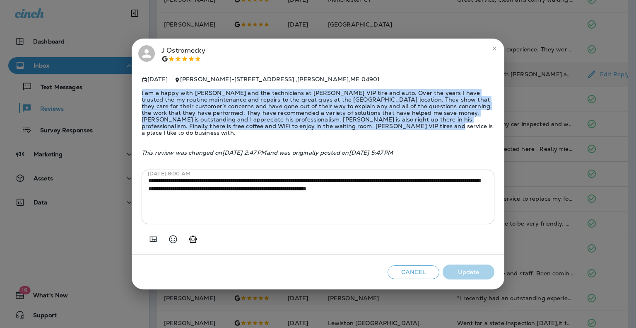
drag, startPoint x: 341, startPoint y: 127, endPoint x: 142, endPoint y: 91, distance: 202.4
click at [142, 91] on span "I am a happy with [PERSON_NAME] and the technicians at [PERSON_NAME] VIP tire a…" at bounding box center [318, 113] width 353 height 60
click at [378, 124] on span "I am a happy with [PERSON_NAME] and the technicians at [PERSON_NAME] VIP tire a…" at bounding box center [318, 113] width 353 height 60
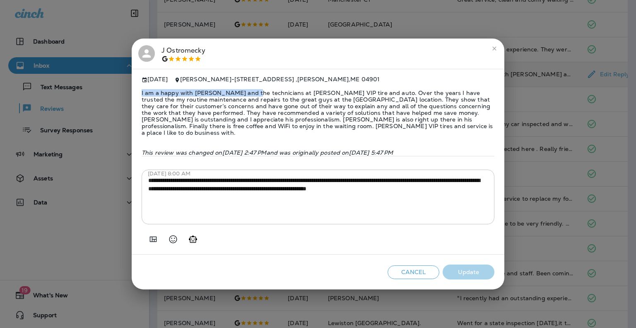
drag, startPoint x: 141, startPoint y: 92, endPoint x: 250, endPoint y: 94, distance: 108.9
click at [250, 94] on span "I am a happy with [PERSON_NAME] and the technicians at [PERSON_NAME] VIP tire a…" at bounding box center [318, 113] width 353 height 60
click at [250, 96] on span "I am a happy with [PERSON_NAME] and the technicians at [PERSON_NAME] VIP tire a…" at bounding box center [318, 113] width 353 height 60
click at [342, 110] on span "I am a happy with [PERSON_NAME] and the technicians at [PERSON_NAME] VIP tire a…" at bounding box center [318, 113] width 353 height 60
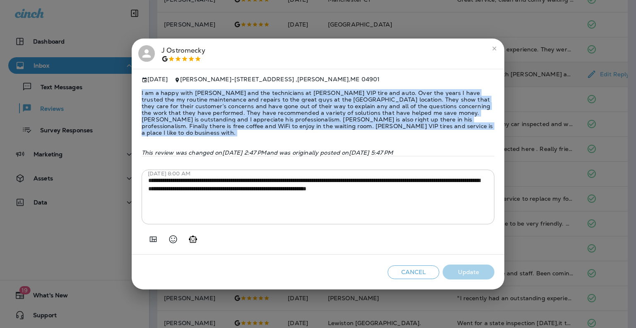
click at [342, 110] on span "I am a happy with [PERSON_NAME] and the technicians at [PERSON_NAME] VIP tire a…" at bounding box center [318, 113] width 353 height 60
copy span "I am a happy with [PERSON_NAME] and the technicians at [PERSON_NAME] VIP tire a…"
click at [353, 128] on span "I am a happy with [PERSON_NAME] and the technicians at [PERSON_NAME] VIP tire a…" at bounding box center [318, 113] width 353 height 60
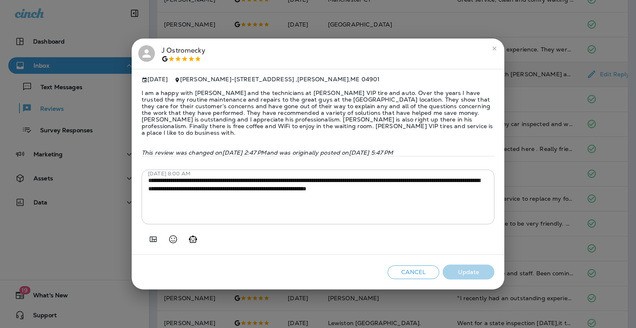
click at [625, 175] on div "J Ostromecky [DATE] [PERSON_NAME] - [STREET_ADDRESS][PERSON_NAME] I am a happy …" at bounding box center [318, 164] width 636 height 328
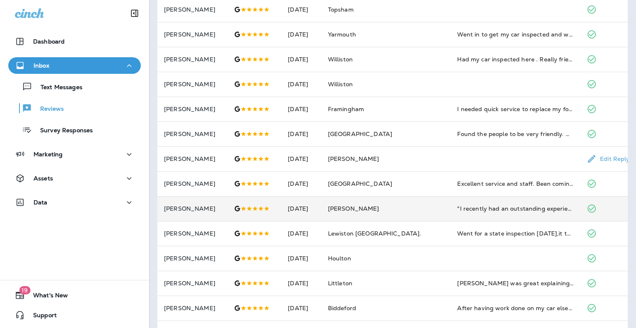
scroll to position [248, 0]
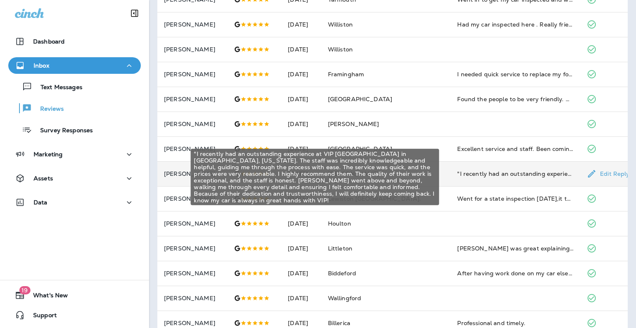
click at [494, 172] on div ""I recently had an outstanding experience at VIP [GEOGRAPHIC_DATA] in [GEOGRAPH…" at bounding box center [515, 173] width 116 height 8
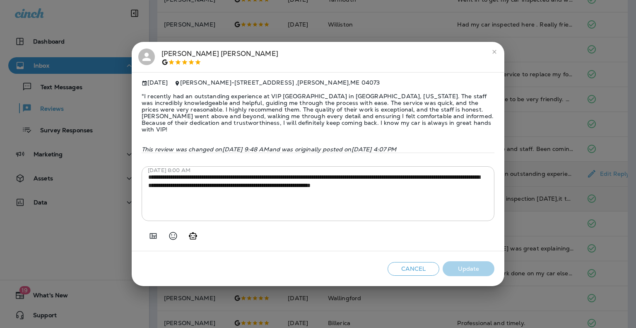
click at [618, 198] on div "[PERSON_NAME] [DATE] [GEOGRAPHIC_DATA] - [STREET_ADDRESS] "I recently had an ou…" at bounding box center [318, 164] width 636 height 328
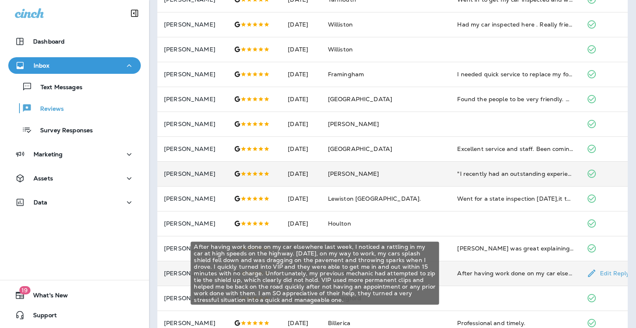
click at [484, 274] on div "After having work done on my car elsewhere last week, I noticed a rattling in m…" at bounding box center [515, 273] width 116 height 8
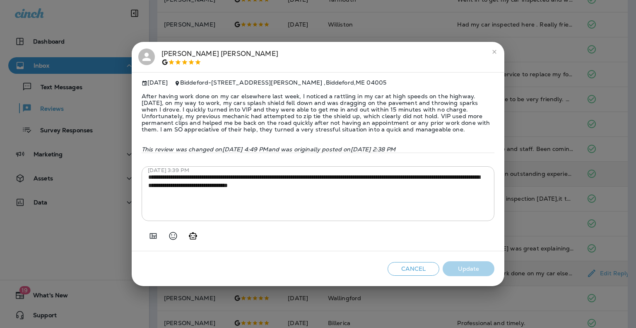
click at [621, 192] on div "[PERSON_NAME] [DATE] [GEOGRAPHIC_DATA] - [STREET_ADDRESS][PERSON_NAME] After ha…" at bounding box center [318, 164] width 636 height 328
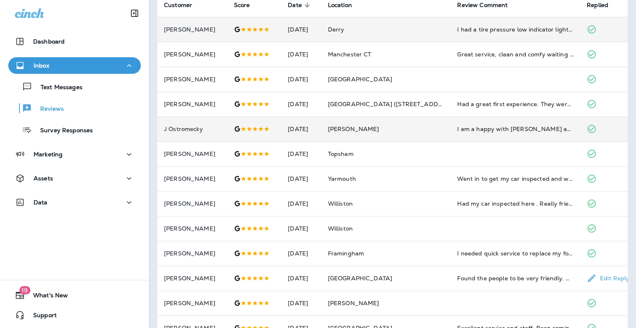
scroll to position [16, 0]
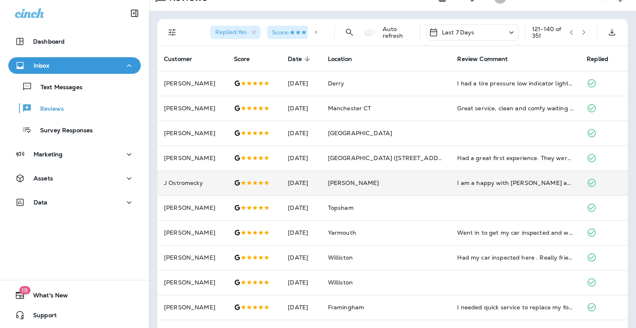
click at [578, 27] on button "button" at bounding box center [584, 32] width 12 height 12
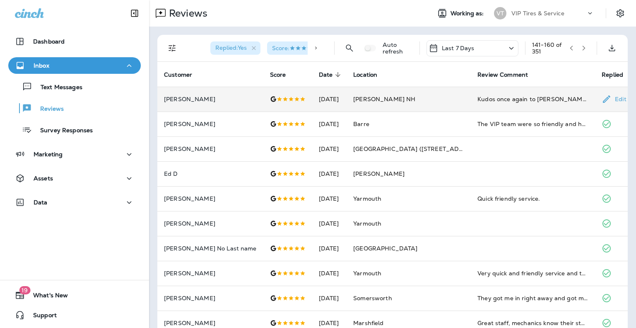
click at [471, 92] on td "Kudos once again to [PERSON_NAME] and company @ [PERSON_NAME] VIP. Our 2005 [PE…" at bounding box center [533, 99] width 124 height 25
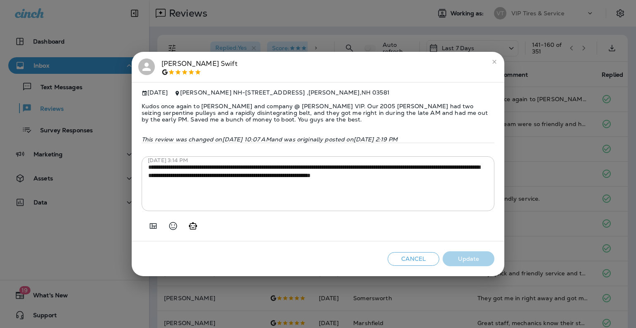
click at [553, 142] on div "**********" at bounding box center [318, 164] width 636 height 328
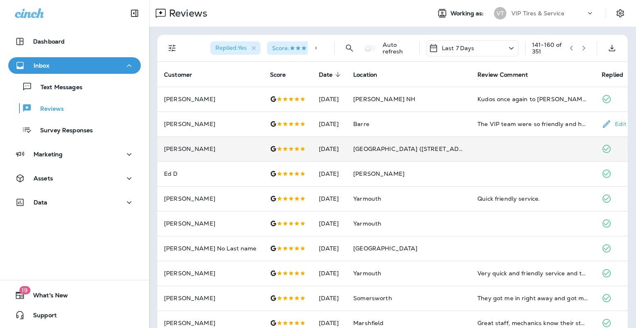
scroll to position [124, 0]
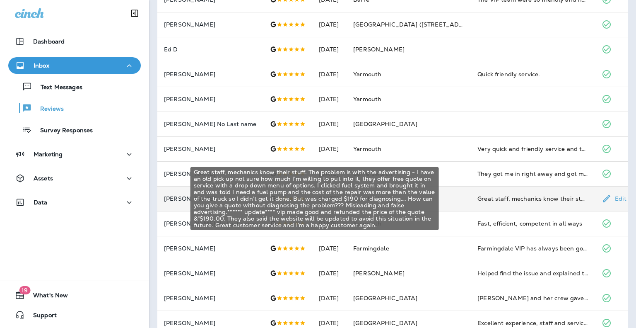
click at [487, 197] on div "Great staff, mechanics know their stuff. The problem is with the advertising - …" at bounding box center [532, 198] width 111 height 8
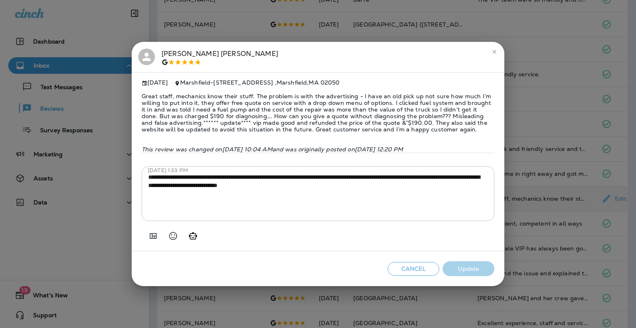
click at [329, 97] on span "Great staff, mechanics know their stuff. The problem is with the advertising - …" at bounding box center [318, 112] width 353 height 53
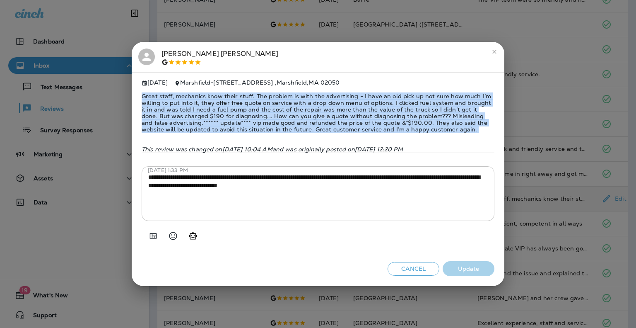
click at [329, 97] on span "Great staff, mechanics know their stuff. The problem is with the advertising - …" at bounding box center [318, 112] width 353 height 53
copy span "Great staff, mechanics know their stuff. The problem is with the advertising - …"
click at [329, 109] on span "Great staff, mechanics know their stuff. The problem is with the advertising - …" at bounding box center [318, 112] width 353 height 53
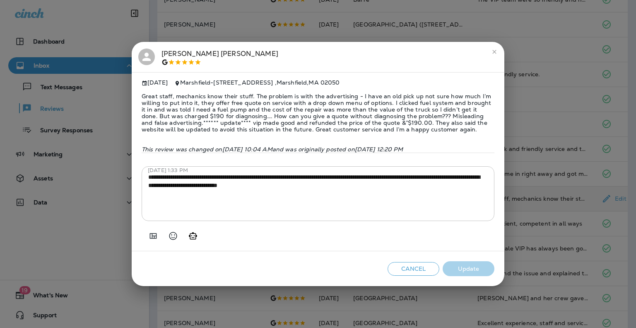
click at [259, 94] on span "Great staff, mechanics know their stuff. The problem is with the advertising - …" at bounding box center [318, 112] width 353 height 53
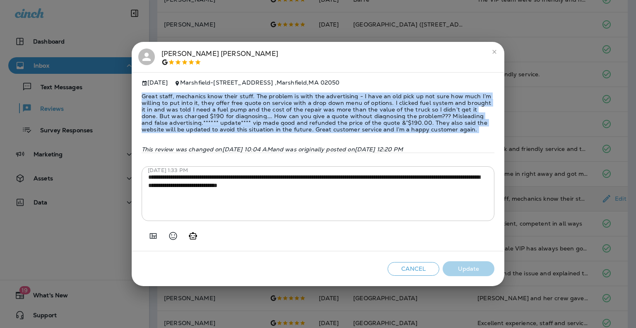
click at [259, 94] on span "Great staff, mechanics know their stuff. The problem is with the advertising - …" at bounding box center [318, 112] width 353 height 53
click at [253, 103] on span "Great staff, mechanics know their stuff. The problem is with the advertising - …" at bounding box center [318, 112] width 353 height 53
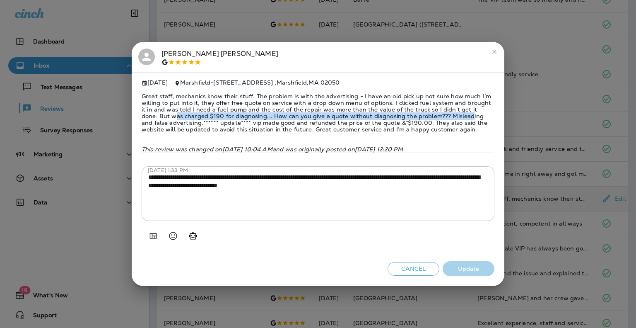
drag, startPoint x: 144, startPoint y: 112, endPoint x: 439, endPoint y: 113, distance: 294.4
click at [439, 113] on span "Great staff, mechanics know their stuff. The problem is with the advertising - …" at bounding box center [318, 112] width 353 height 53
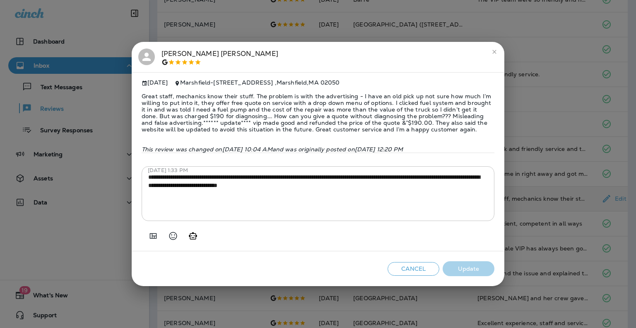
click at [432, 122] on span "Great staff, mechanics know their stuff. The problem is with the advertising - …" at bounding box center [318, 112] width 353 height 53
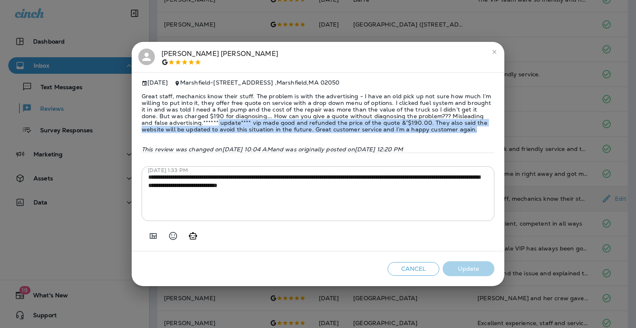
drag, startPoint x: 194, startPoint y: 120, endPoint x: 436, endPoint y: 127, distance: 242.8
click at [436, 127] on span "Great staff, mechanics know their stuff. The problem is with the advertising - …" at bounding box center [318, 112] width 353 height 53
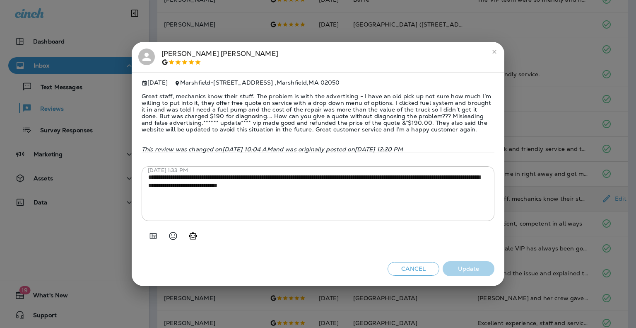
click at [556, 124] on div "[PERSON_NAME] [DATE] Marshfield - [STREET_ADDRESS] Great staff, mechanics know …" at bounding box center [318, 164] width 636 height 328
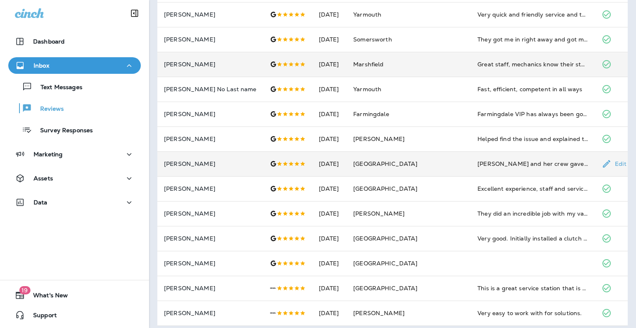
scroll to position [264, 0]
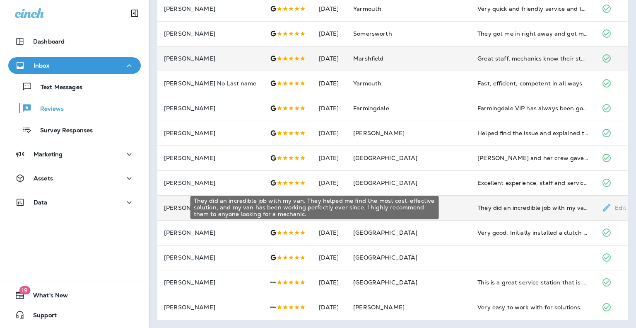
drag, startPoint x: 470, startPoint y: 211, endPoint x: 465, endPoint y: 211, distance: 4.6
click at [477, 211] on div "They did an incredible job with my van. They helped me find the most cost-effec…" at bounding box center [532, 207] width 111 height 8
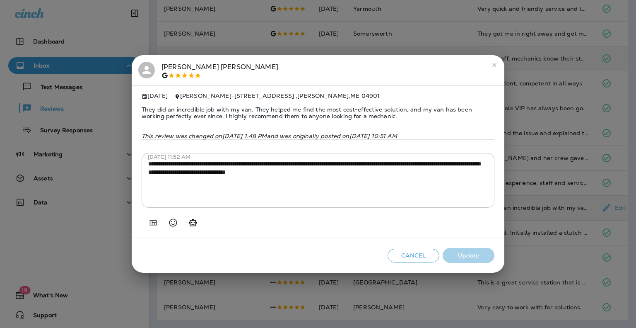
click at [568, 138] on div "**********" at bounding box center [318, 164] width 636 height 328
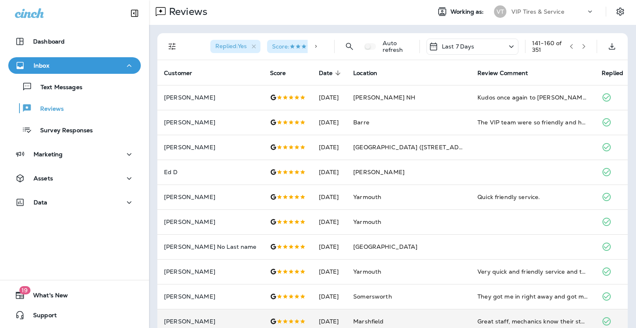
scroll to position [0, 0]
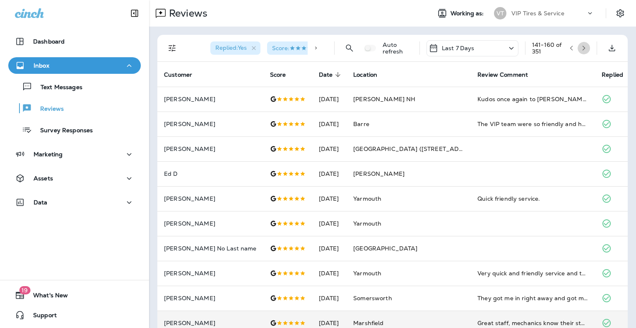
click at [578, 52] on button "button" at bounding box center [584, 48] width 12 height 12
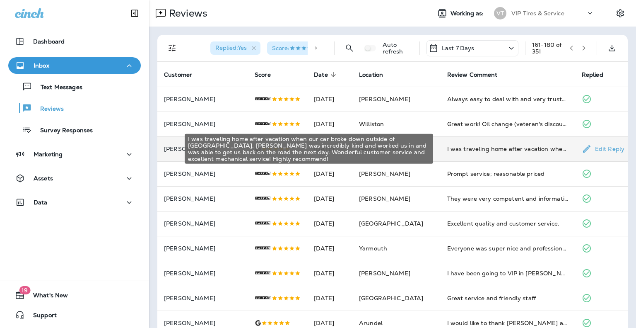
click at [495, 152] on div "I was traveling home after vacation when our car broke down outside of [GEOGRAP…" at bounding box center [507, 149] width 121 height 8
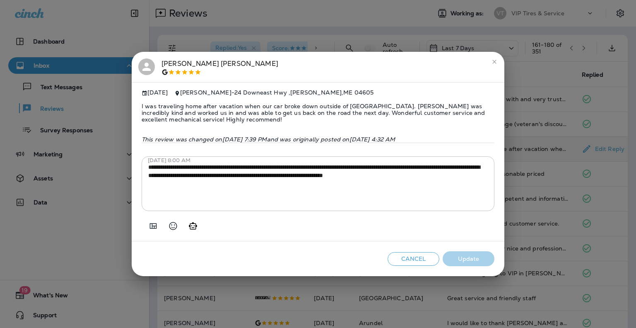
click at [432, 107] on span "I was traveling home after vacation when our car broke down outside of [GEOGRAP…" at bounding box center [318, 112] width 353 height 33
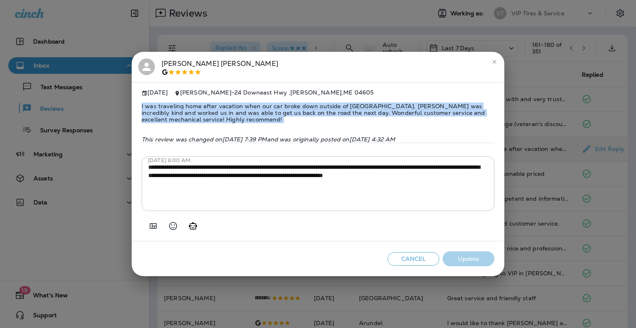
click at [432, 107] on span "I was traveling home after vacation when our car broke down outside of [GEOGRAP…" at bounding box center [318, 112] width 353 height 33
click at [304, 111] on span "I was traveling home after vacation when our car broke down outside of [GEOGRAP…" at bounding box center [318, 112] width 353 height 33
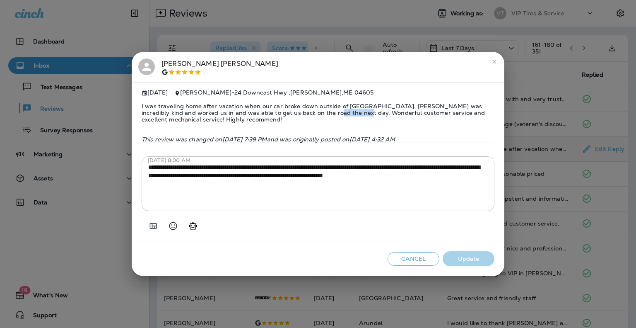
click at [304, 111] on span "I was traveling home after vacation when our car broke down outside of [GEOGRAP…" at bounding box center [318, 112] width 353 height 33
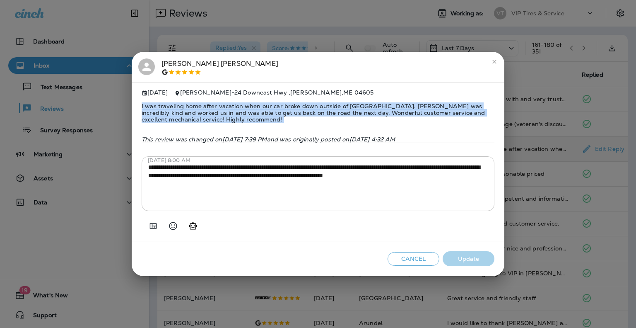
click at [304, 111] on span "I was traveling home after vacation when our car broke down outside of [GEOGRAP…" at bounding box center [318, 112] width 353 height 33
click at [311, 117] on span "I was traveling home after vacation when our car broke down outside of [GEOGRAP…" at bounding box center [318, 112] width 353 height 33
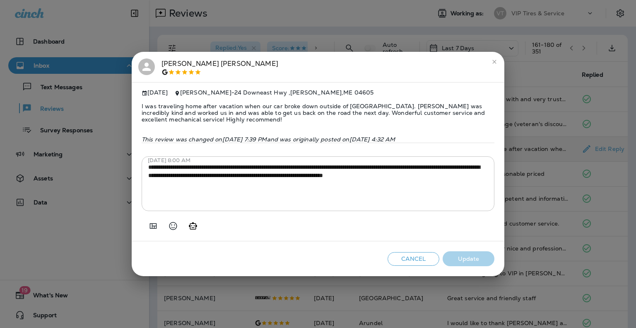
click at [298, 106] on span "I was traveling home after vacation when our car broke down outside of [GEOGRAP…" at bounding box center [318, 112] width 353 height 33
click at [297, 105] on span "I was traveling home after vacation when our car broke down outside of [GEOGRAP…" at bounding box center [318, 112] width 353 height 33
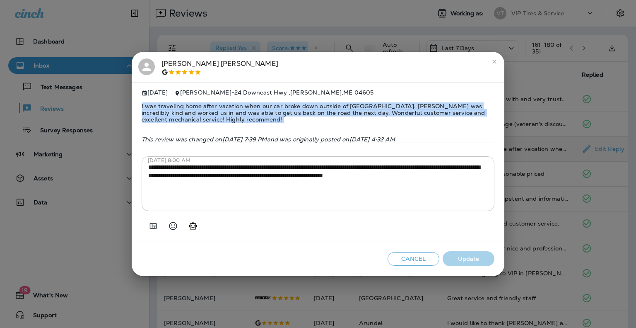
click at [297, 105] on span "I was traveling home after vacation when our car broke down outside of [GEOGRAP…" at bounding box center [318, 112] width 353 height 33
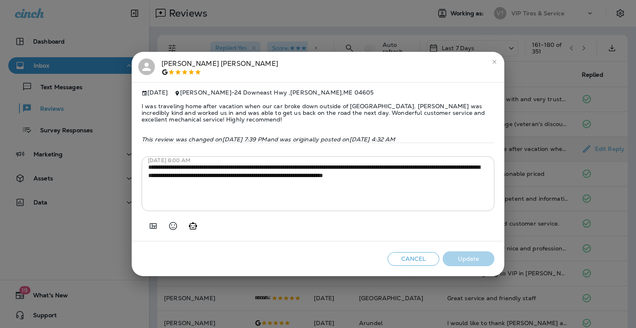
click at [550, 135] on div "**********" at bounding box center [318, 164] width 636 height 328
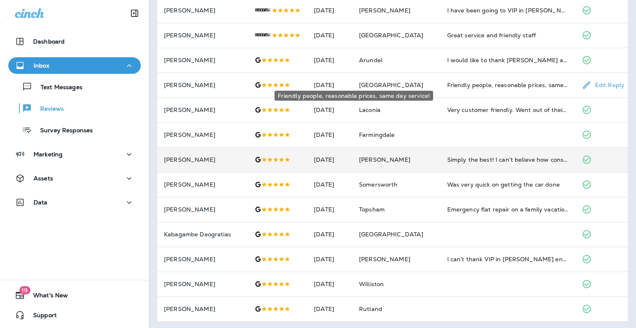
scroll to position [264, 0]
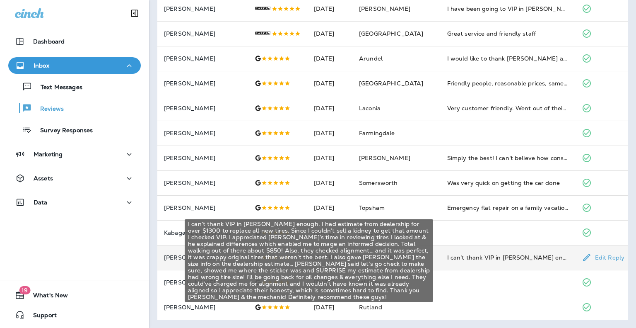
click at [466, 260] on div "I can’t thank VIP in [PERSON_NAME] enough. I had estimate from dealership for o…" at bounding box center [507, 257] width 121 height 8
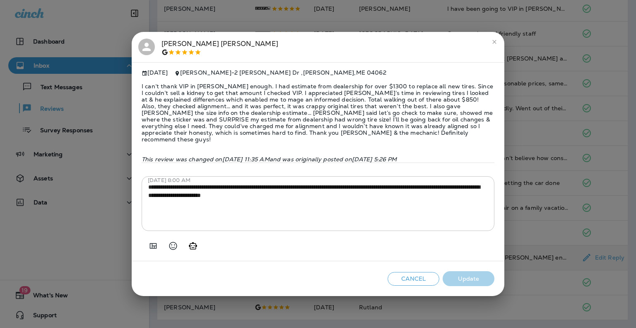
click at [540, 121] on div "[PERSON_NAME] [DATE] [PERSON_NAME] - [STREET_ADDRESS][PERSON_NAME][PERSON_NAME]…" at bounding box center [318, 164] width 636 height 328
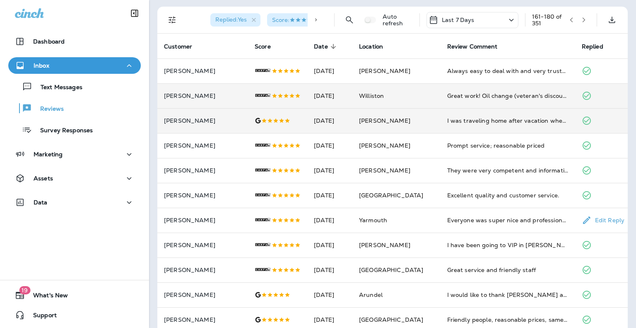
scroll to position [0, 0]
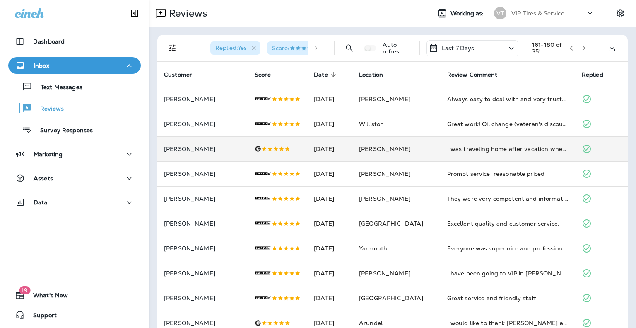
click at [581, 45] on icon "button" at bounding box center [584, 48] width 6 height 6
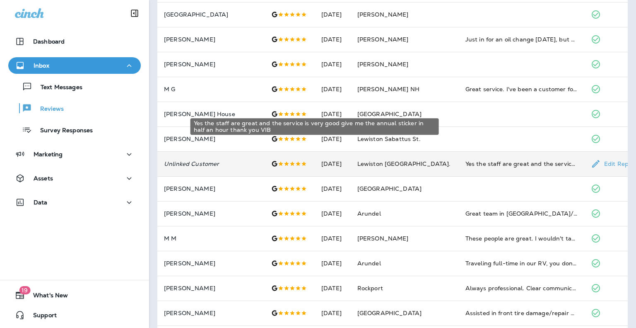
scroll to position [124, 0]
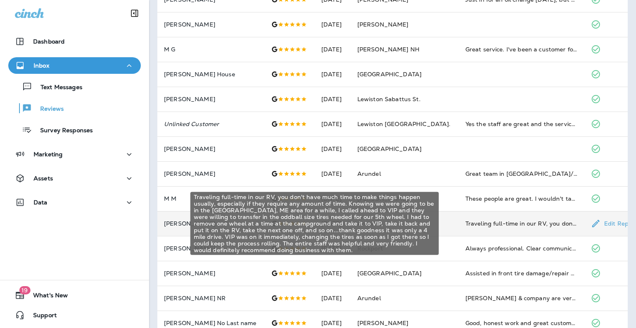
click at [501, 222] on div "Traveling full-time in our RV, you don't have much time to make things happen u…" at bounding box center [521, 223] width 112 height 8
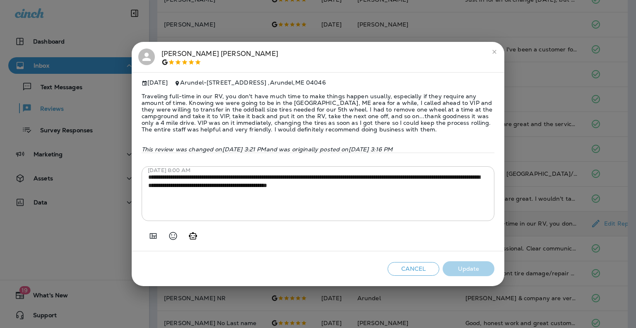
click at [299, 109] on span "Traveling full-time in our RV, you don't have much time to make things happen u…" at bounding box center [318, 112] width 353 height 53
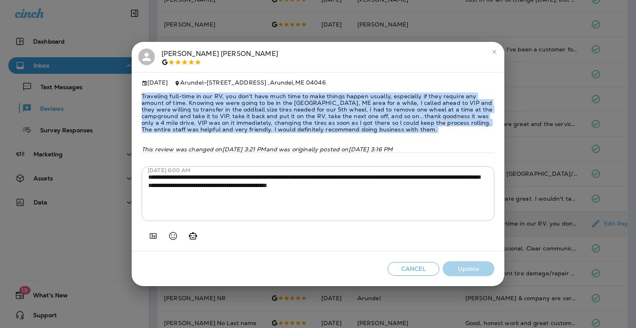
click at [299, 109] on span "Traveling full-time in our RV, you don't have much time to make things happen u…" at bounding box center [318, 112] width 353 height 53
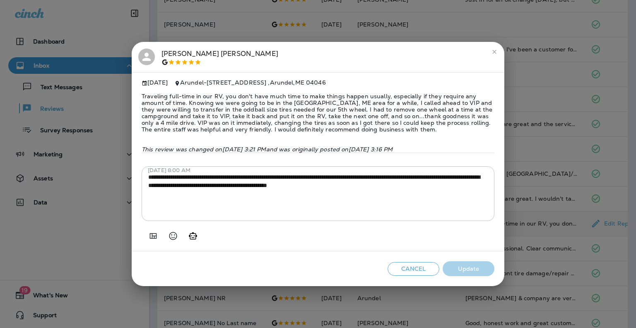
click at [548, 168] on div "[PERSON_NAME] [DATE] Arundel - [STREET_ADDRESS] Traveling full-time in our RV, …" at bounding box center [318, 164] width 636 height 328
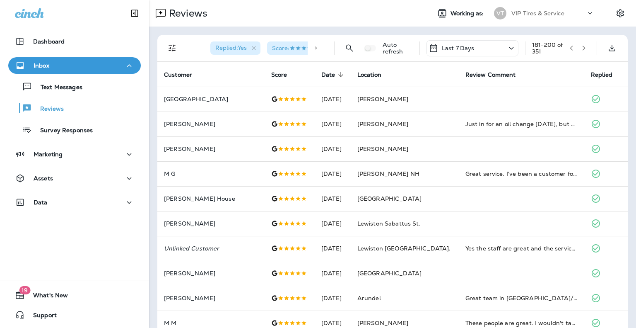
scroll to position [0, 0]
click at [583, 49] on icon "button" at bounding box center [584, 48] width 3 height 5
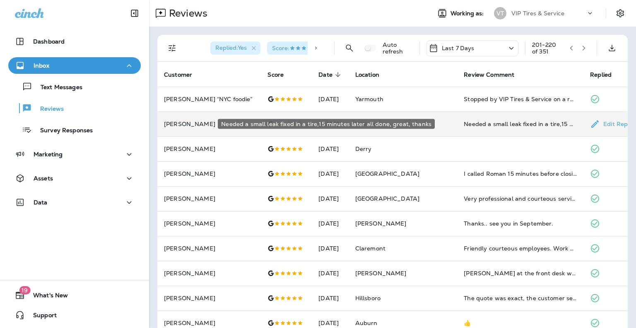
click at [505, 120] on div "Needed a small leak fixed in a tire,15 minutes later all done, great, thanks" at bounding box center [520, 124] width 113 height 8
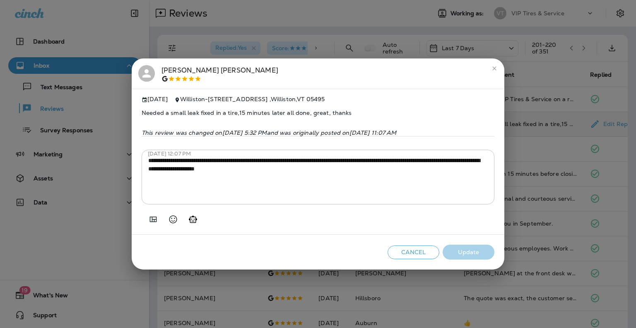
click at [569, 161] on div "**********" at bounding box center [318, 164] width 636 height 328
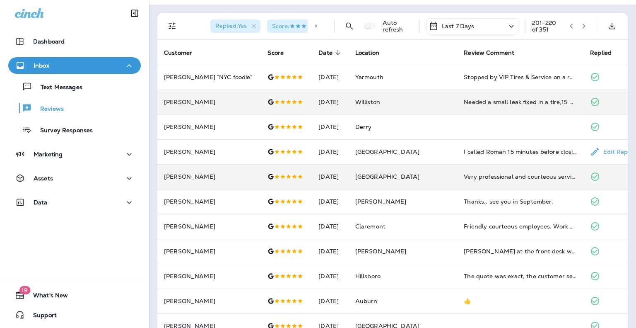
scroll to position [41, 0]
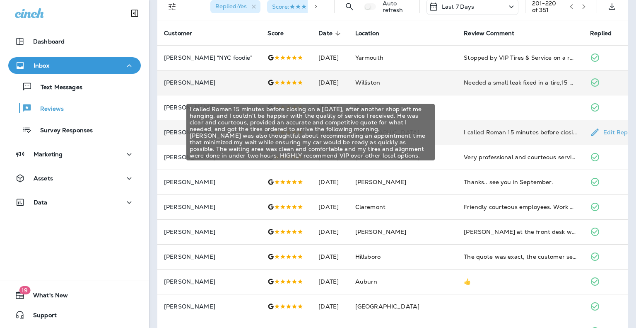
click at [488, 130] on div "I called Roman 15 minutes before closing on a [DATE], after another shop left m…" at bounding box center [520, 132] width 113 height 8
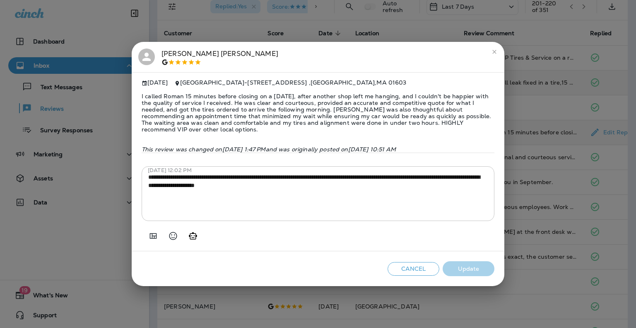
click at [433, 115] on span "I called Roman 15 minutes before closing on a [DATE], after another shop left m…" at bounding box center [318, 112] width 353 height 53
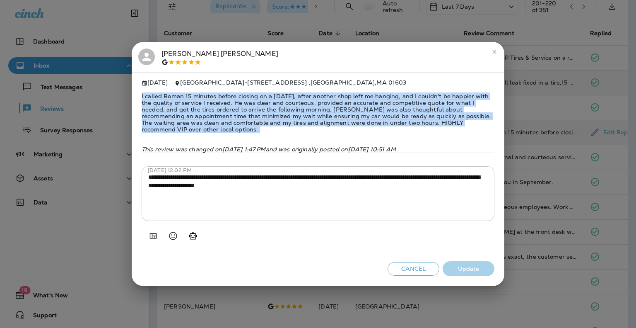
click at [433, 115] on span "I called Roman 15 minutes before closing on a [DATE], after another shop left m…" at bounding box center [318, 112] width 353 height 53
click at [409, 132] on span "I called Roman 15 minutes before closing on a [DATE], after another shop left m…" at bounding box center [318, 112] width 353 height 53
drag, startPoint x: 147, startPoint y: 95, endPoint x: 482, endPoint y: 124, distance: 336.7
click at [482, 124] on span "I called Roman 15 minutes before closing on a [DATE], after another shop left m…" at bounding box center [318, 112] width 353 height 53
click at [424, 127] on span "I called Roman 15 minutes before closing on a [DATE], after another shop left m…" at bounding box center [318, 112] width 353 height 53
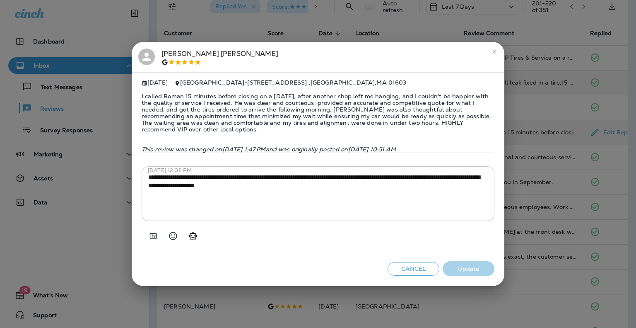
click at [522, 181] on div "[PERSON_NAME] [DATE][STREET_ADDRESS] I called Roman 15 minutes before closing o…" at bounding box center [318, 164] width 636 height 328
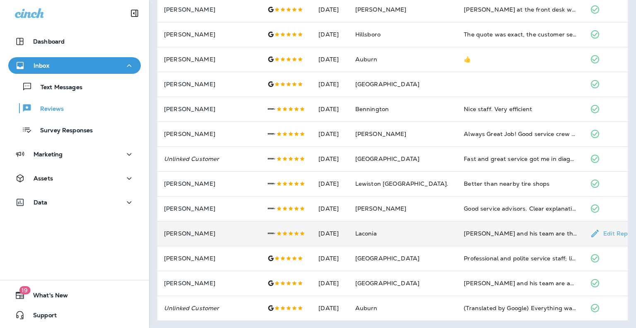
scroll to position [264, 0]
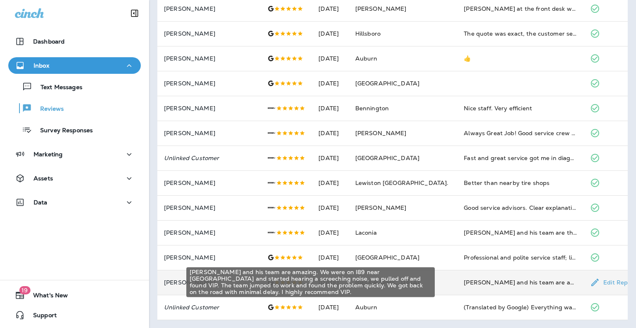
click at [464, 283] on div "[PERSON_NAME] and his team are amazing. We were on I89 near [GEOGRAPHIC_DATA] a…" at bounding box center [520, 282] width 113 height 8
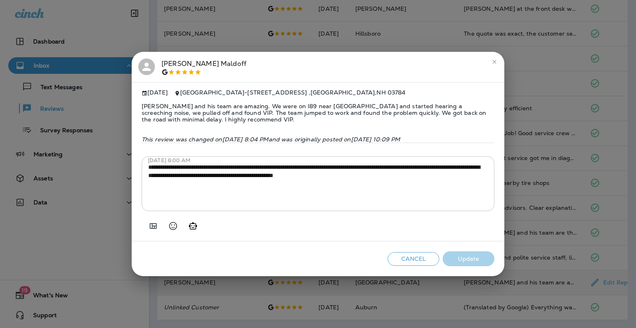
click at [271, 109] on span "[PERSON_NAME] and his team are amazing. We were on I89 near [GEOGRAPHIC_DATA] a…" at bounding box center [318, 112] width 353 height 33
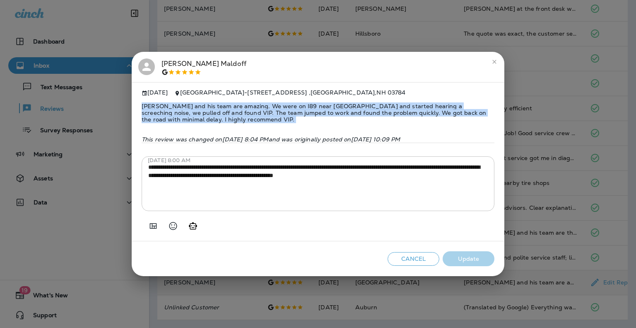
click at [271, 109] on span "[PERSON_NAME] and his team are amazing. We were on I89 near [GEOGRAPHIC_DATA] a…" at bounding box center [318, 112] width 353 height 33
click at [510, 193] on div "**********" at bounding box center [318, 164] width 636 height 328
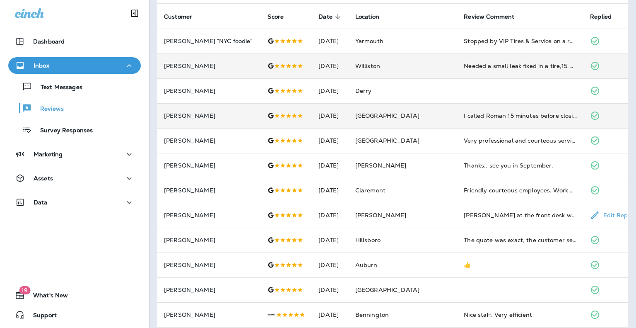
scroll to position [0, 0]
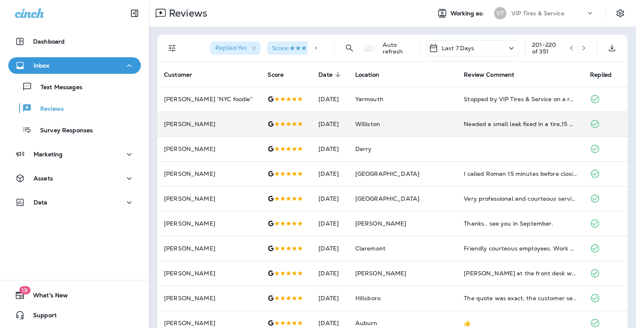
click at [583, 46] on icon "button" at bounding box center [584, 48] width 3 height 5
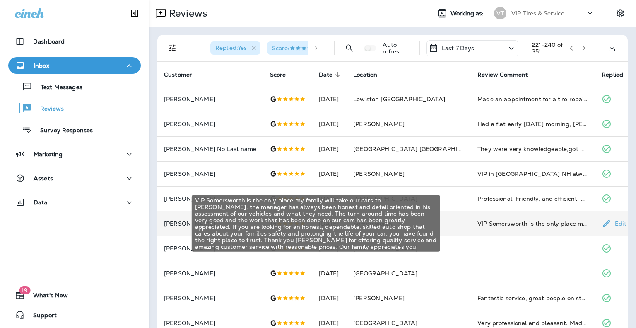
click at [484, 224] on div "VIP Somersworth is the only place my family will take our cars to. [PERSON_NAME…" at bounding box center [532, 223] width 111 height 8
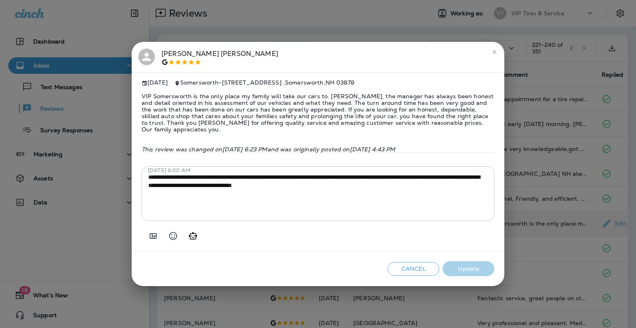
click at [533, 193] on div "[PERSON_NAME] [DATE] [GEOGRAPHIC_DATA] - [STREET_ADDRESS] VIP [GEOGRAPHIC_DATA]…" at bounding box center [318, 164] width 636 height 328
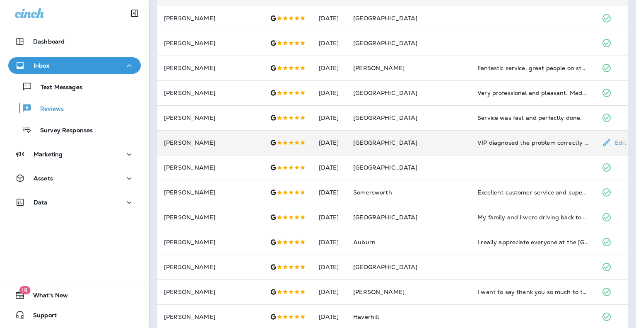
scroll to position [248, 0]
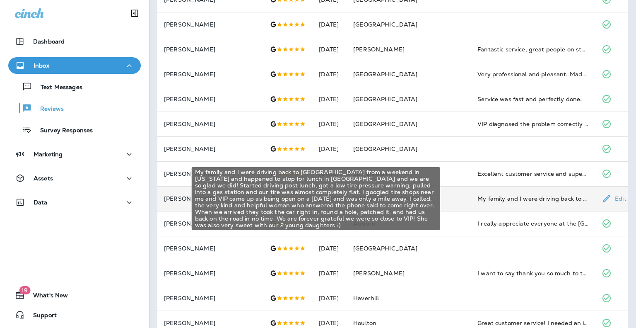
click at [477, 199] on div "My family and I were driving back to [GEOGRAPHIC_DATA] from a weekend in [US_ST…" at bounding box center [532, 198] width 111 height 8
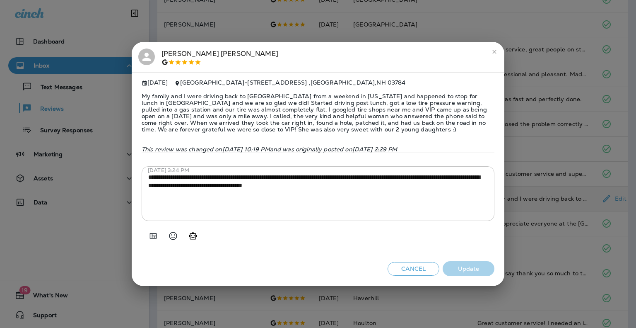
click at [522, 150] on div "[PERSON_NAME] [DATE][STREET_ADDRESS] My family and I were driving back to [GEOG…" at bounding box center [318, 164] width 636 height 328
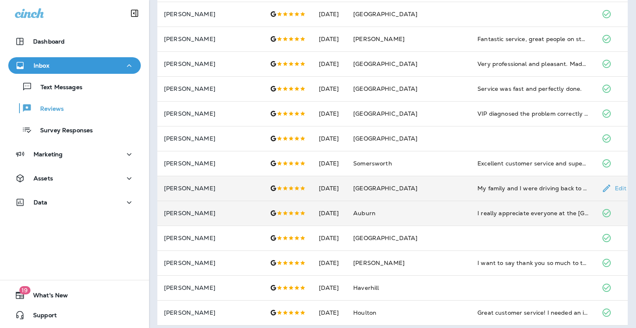
scroll to position [264, 0]
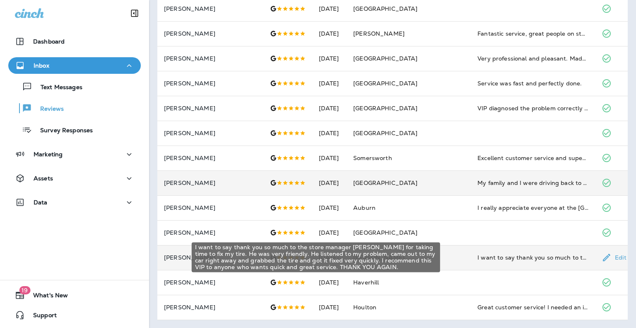
click at [499, 258] on div "I want to say thank you so much to the store manager [PERSON_NAME] for taking t…" at bounding box center [532, 257] width 111 height 8
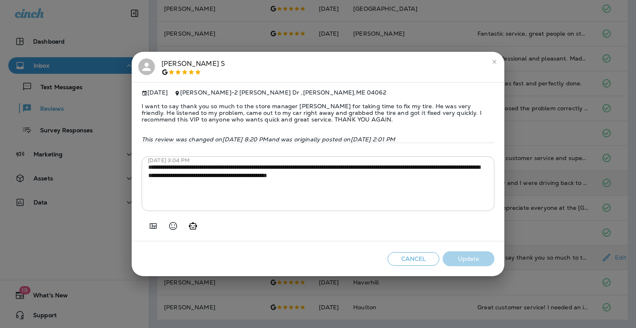
click at [316, 113] on span "I want to say thank you so much to the store manager [PERSON_NAME] for taking t…" at bounding box center [318, 112] width 353 height 33
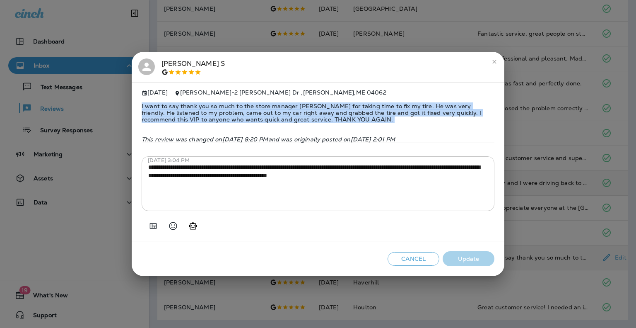
click at [316, 113] on span "I want to say thank you so much to the store manager [PERSON_NAME] for taking t…" at bounding box center [318, 112] width 353 height 33
click at [336, 118] on span "I want to say thank you so much to the store manager [PERSON_NAME] for taking t…" at bounding box center [318, 112] width 353 height 33
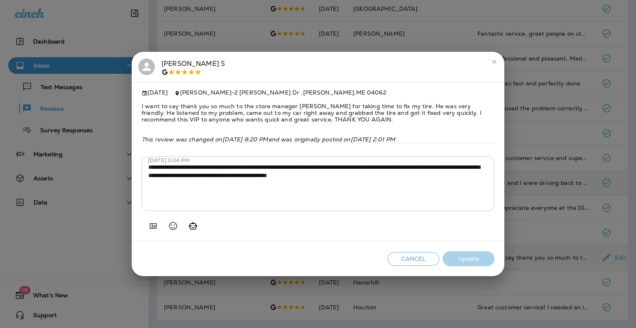
click at [523, 197] on div "**********" at bounding box center [318, 164] width 636 height 328
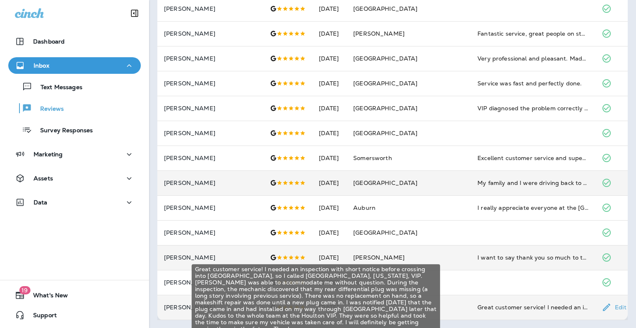
click at [521, 306] on div "Great customer service! I needed an inspection with short notice before crossin…" at bounding box center [532, 307] width 111 height 8
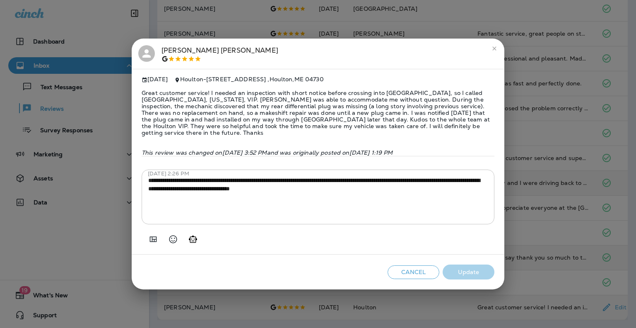
click at [309, 102] on span "Great customer service! I needed an inspection with short notice before crossin…" at bounding box center [318, 113] width 353 height 60
click at [311, 102] on span "Great customer service! I needed an inspection with short notice before crossin…" at bounding box center [318, 113] width 353 height 60
click at [334, 122] on span "Great customer service! I needed an inspection with short notice before crossin…" at bounding box center [318, 113] width 353 height 60
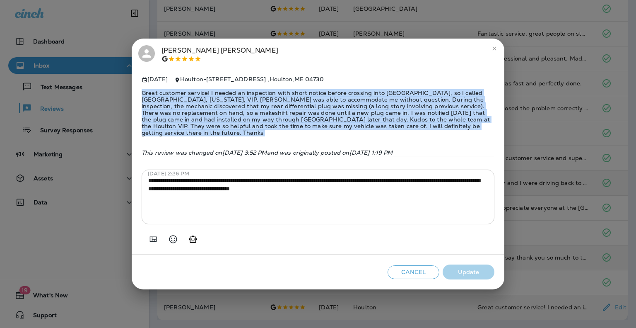
click at [334, 122] on span "Great customer service! I needed an inspection with short notice before crossin…" at bounding box center [318, 113] width 353 height 60
click at [531, 135] on div "[PERSON_NAME] [DATE] [GEOGRAPHIC_DATA] - [STREET_ADDRESS] Great customer servic…" at bounding box center [318, 164] width 636 height 328
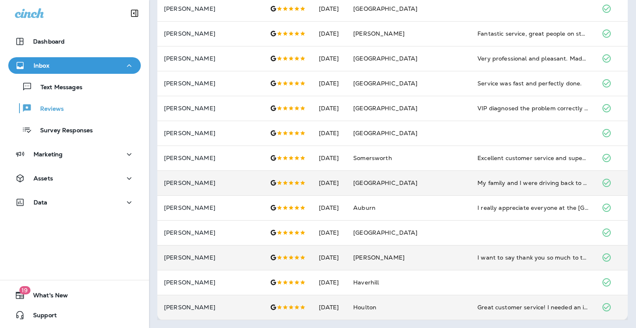
scroll to position [0, 0]
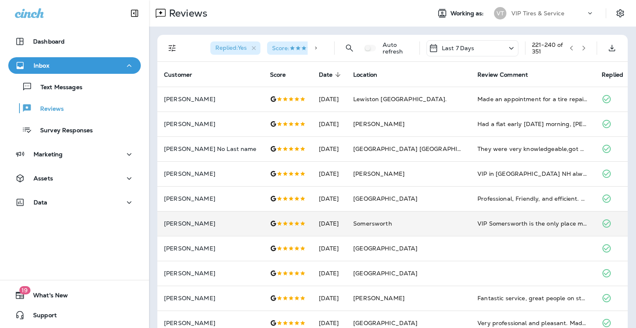
click at [581, 51] on button "button" at bounding box center [584, 48] width 12 height 12
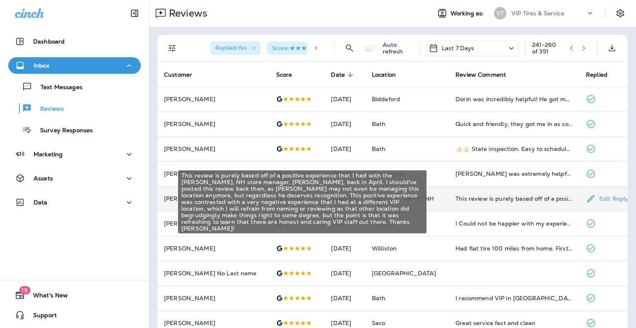
click at [468, 198] on div "This review is purely based off of a positive experience that I had with the [P…" at bounding box center [513, 198] width 117 height 8
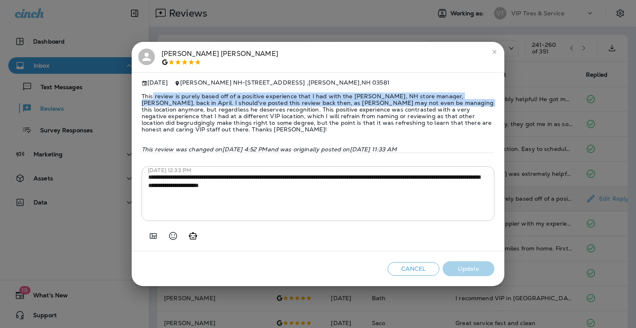
drag, startPoint x: 172, startPoint y: 94, endPoint x: 424, endPoint y: 104, distance: 251.9
click at [424, 104] on span "This review is purely based off of a positive experience that I had with the [P…" at bounding box center [318, 112] width 353 height 53
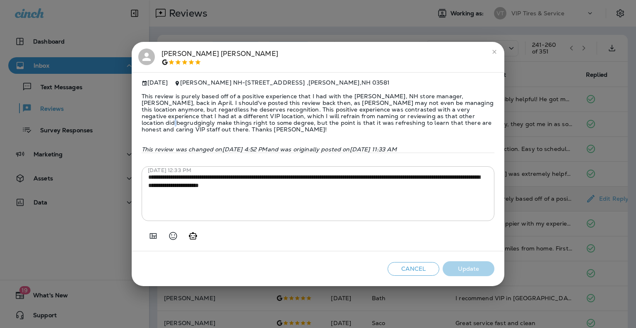
click at [419, 117] on span "This review is purely based off of a positive experience that I had with the [P…" at bounding box center [318, 112] width 353 height 53
click at [528, 86] on div "[PERSON_NAME] [DATE] [PERSON_NAME] NH - [STREET_ADDRESS][PERSON_NAME] This revi…" at bounding box center [318, 164] width 636 height 328
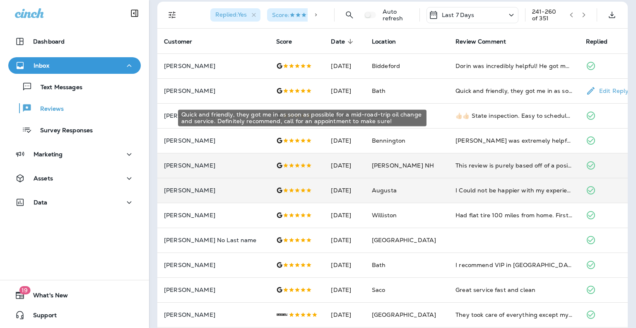
scroll to position [83, 0]
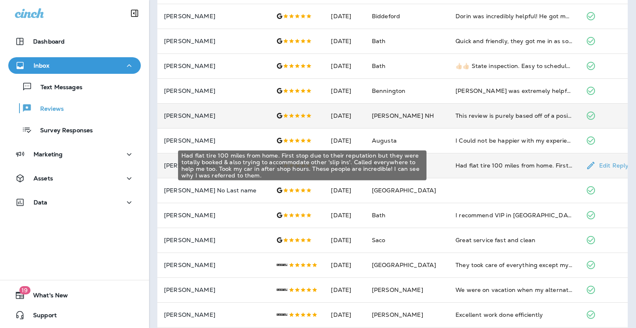
click at [475, 168] on div "Had flat tire 100 miles from home. First stop due to their reputation but they …" at bounding box center [513, 165] width 117 height 8
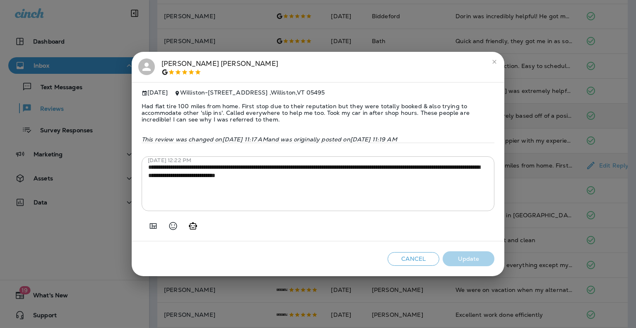
click at [542, 136] on div "**********" at bounding box center [318, 164] width 636 height 328
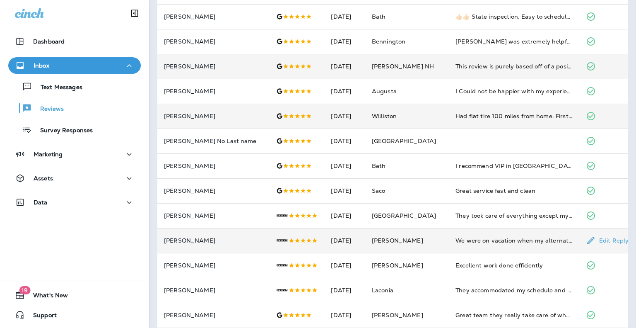
scroll to position [207, 0]
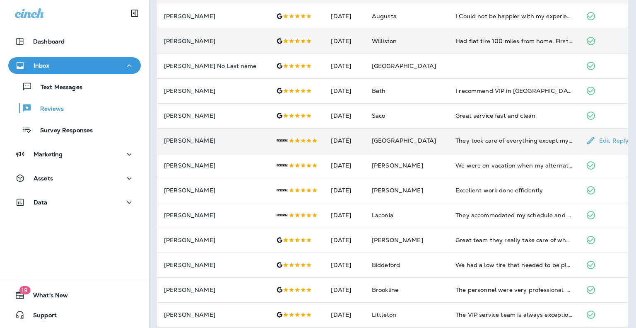
click at [469, 145] on td "They took care of everything except my regular service which is already schedul…" at bounding box center [514, 140] width 130 height 25
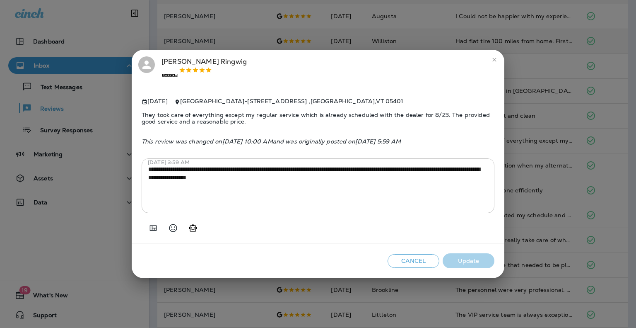
click at [533, 106] on div "**********" at bounding box center [318, 164] width 636 height 328
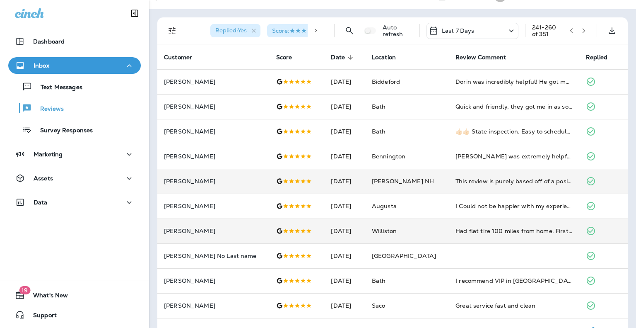
scroll to position [0, 0]
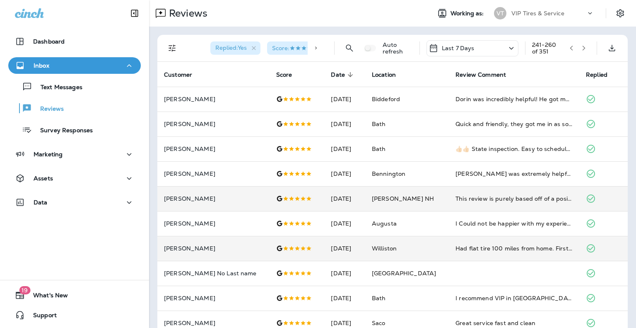
click at [581, 49] on icon "button" at bounding box center [584, 48] width 6 height 6
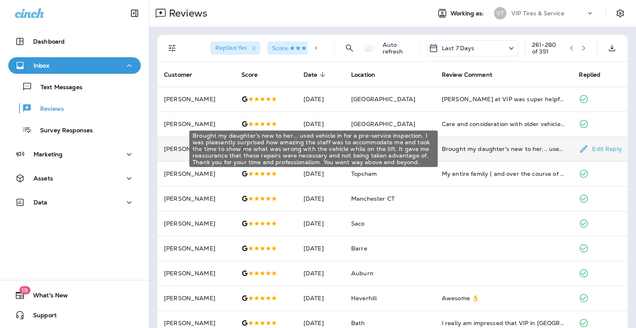
click at [488, 147] on div "Brought my daughter's new to her... used vehicle in for a pre-service inspectio…" at bounding box center [504, 149] width 124 height 8
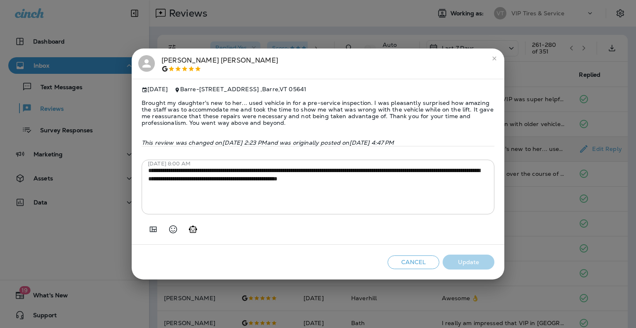
click at [245, 106] on span "Brought my daughter's new to her... used vehicle in for a pre-service inspectio…" at bounding box center [318, 113] width 353 height 40
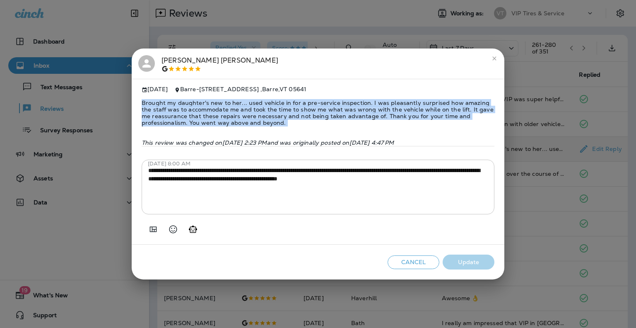
click at [245, 106] on span "Brought my daughter's new to her... used vehicle in for a pre-service inspectio…" at bounding box center [318, 113] width 353 height 40
click at [277, 124] on span "Brought my daughter's new to her... used vehicle in for a pre-service inspectio…" at bounding box center [318, 113] width 353 height 40
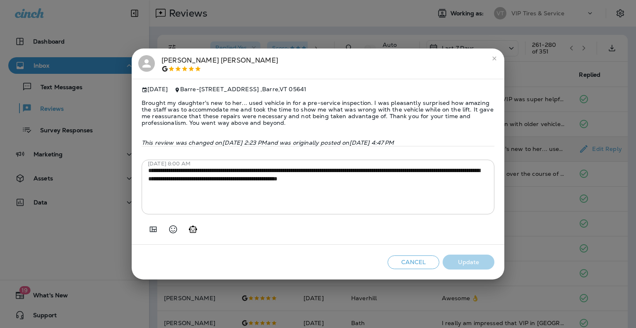
click at [398, 33] on div "**********" at bounding box center [318, 164] width 636 height 328
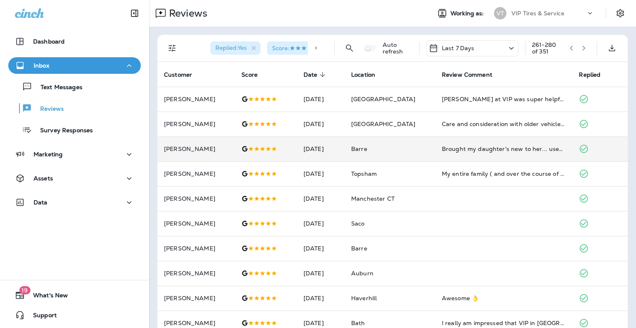
click at [581, 49] on icon "button" at bounding box center [584, 48] width 6 height 6
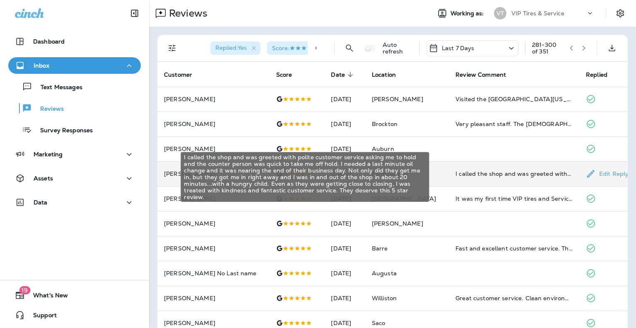
click at [480, 175] on div "I called the shop and was greeted with polite customer service asking me to hol…" at bounding box center [513, 173] width 117 height 8
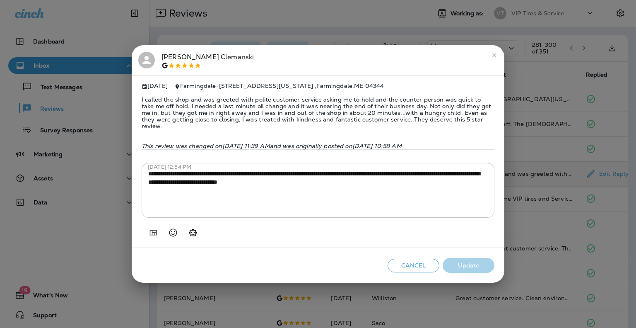
click at [377, 120] on span "I called the shop and was greeted with polite customer service asking me to hol…" at bounding box center [318, 112] width 353 height 46
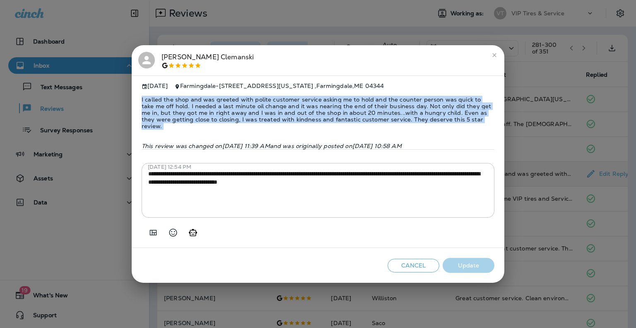
click at [377, 120] on span "I called the shop and was greeted with polite customer service asking me to hol…" at bounding box center [318, 112] width 353 height 46
click at [383, 128] on span "I called the shop and was greeted with polite customer service asking me to hol…" at bounding box center [318, 112] width 353 height 46
click at [379, 128] on span "I called the shop and was greeted with polite customer service asking me to hol…" at bounding box center [318, 112] width 353 height 46
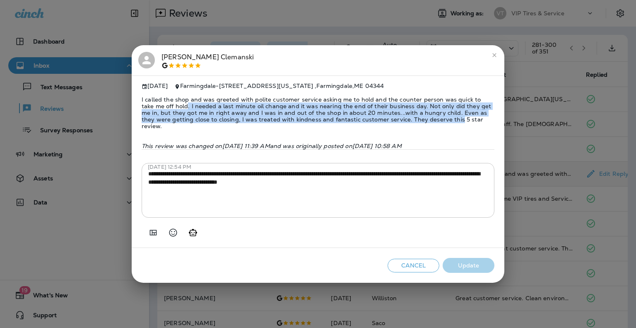
drag, startPoint x: 175, startPoint y: 106, endPoint x: 427, endPoint y: 118, distance: 252.5
click at [427, 118] on span "I called the shop and was greeted with polite customer service asking me to hol…" at bounding box center [318, 112] width 353 height 46
